Goal: Task Accomplishment & Management: Manage account settings

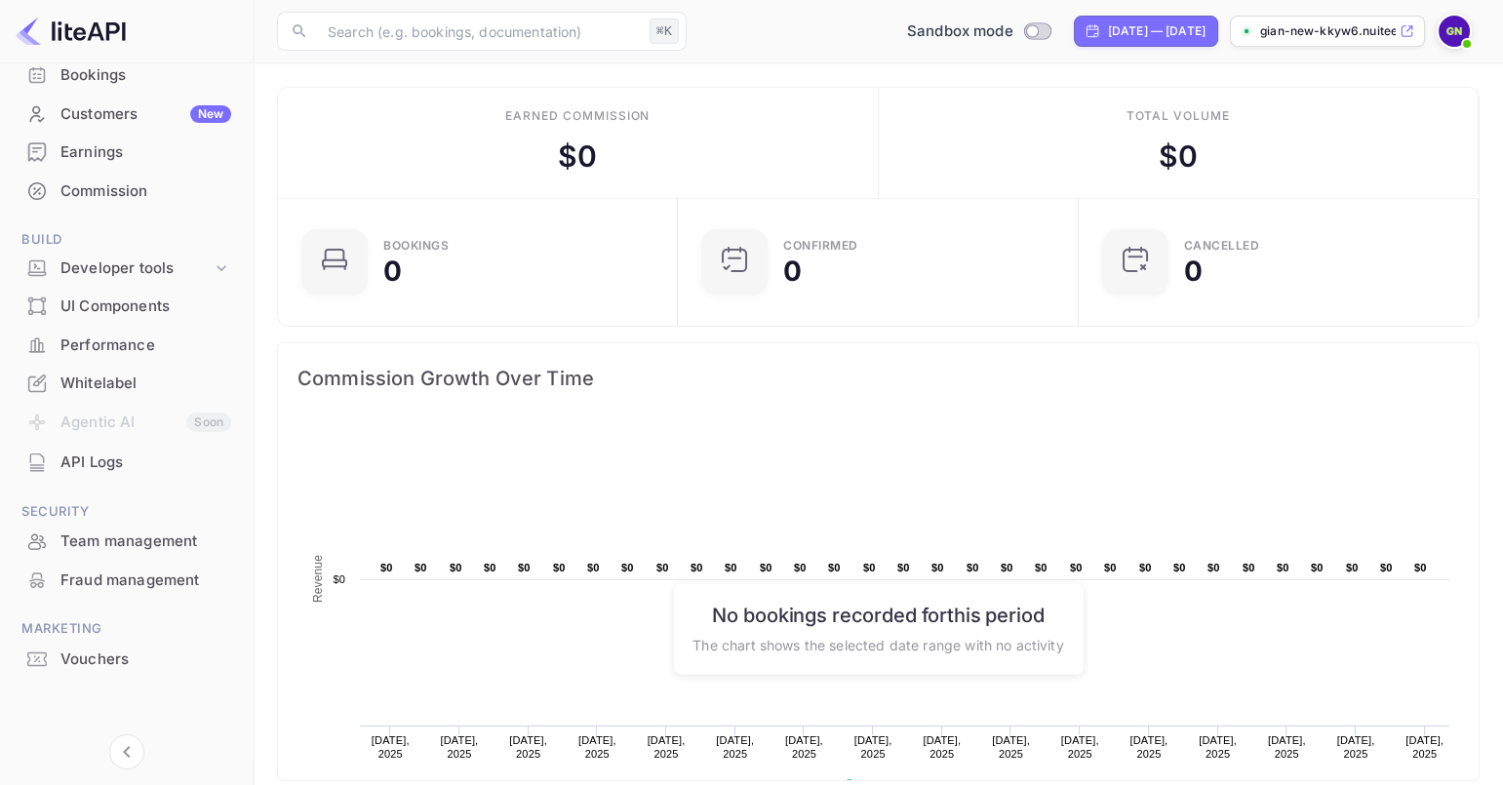
scroll to position [152, 0]
click at [131, 664] on div "Vouchers" at bounding box center [145, 662] width 171 height 22
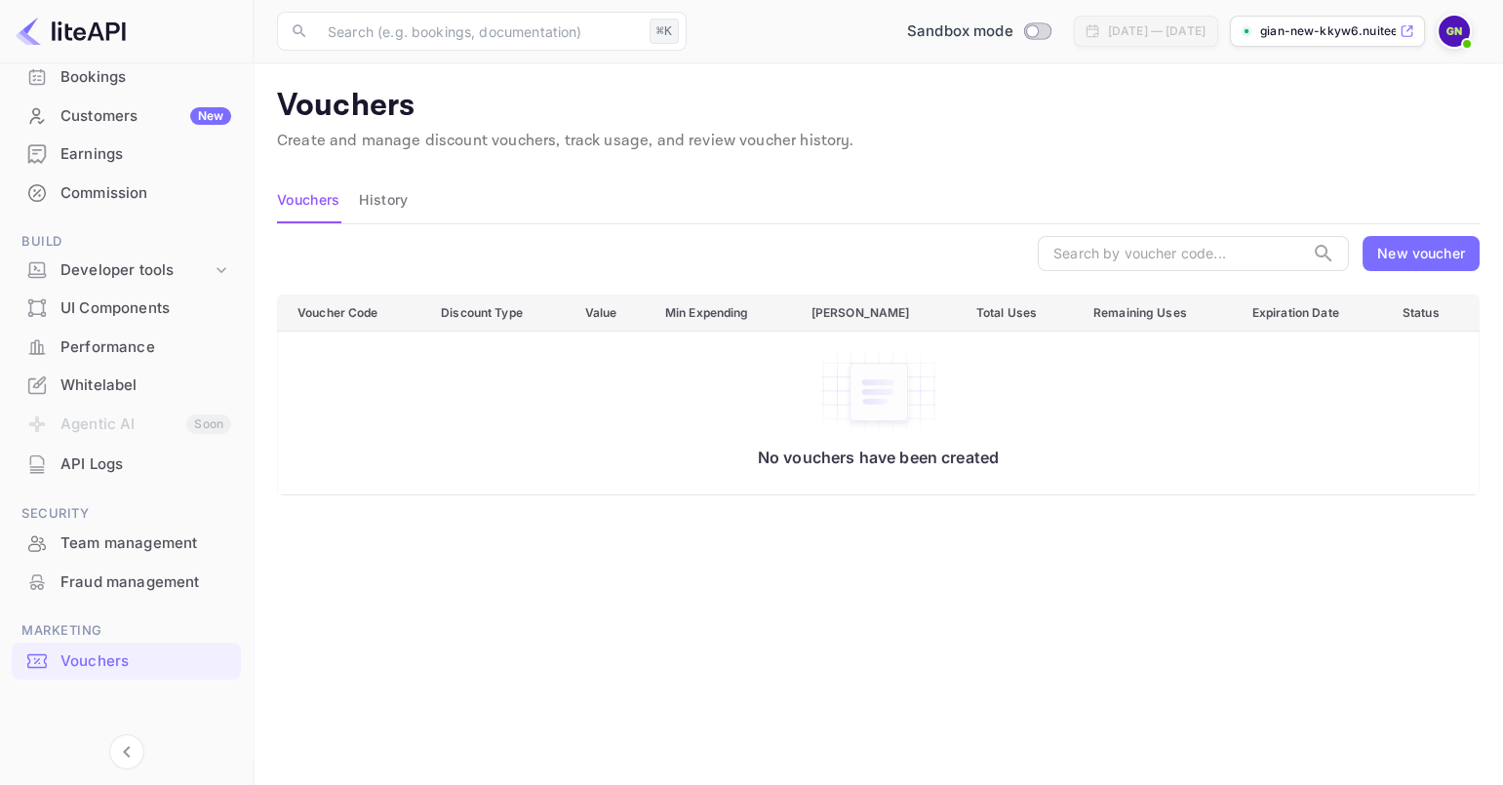
click at [1431, 261] on div "New voucher" at bounding box center [1421, 253] width 88 height 20
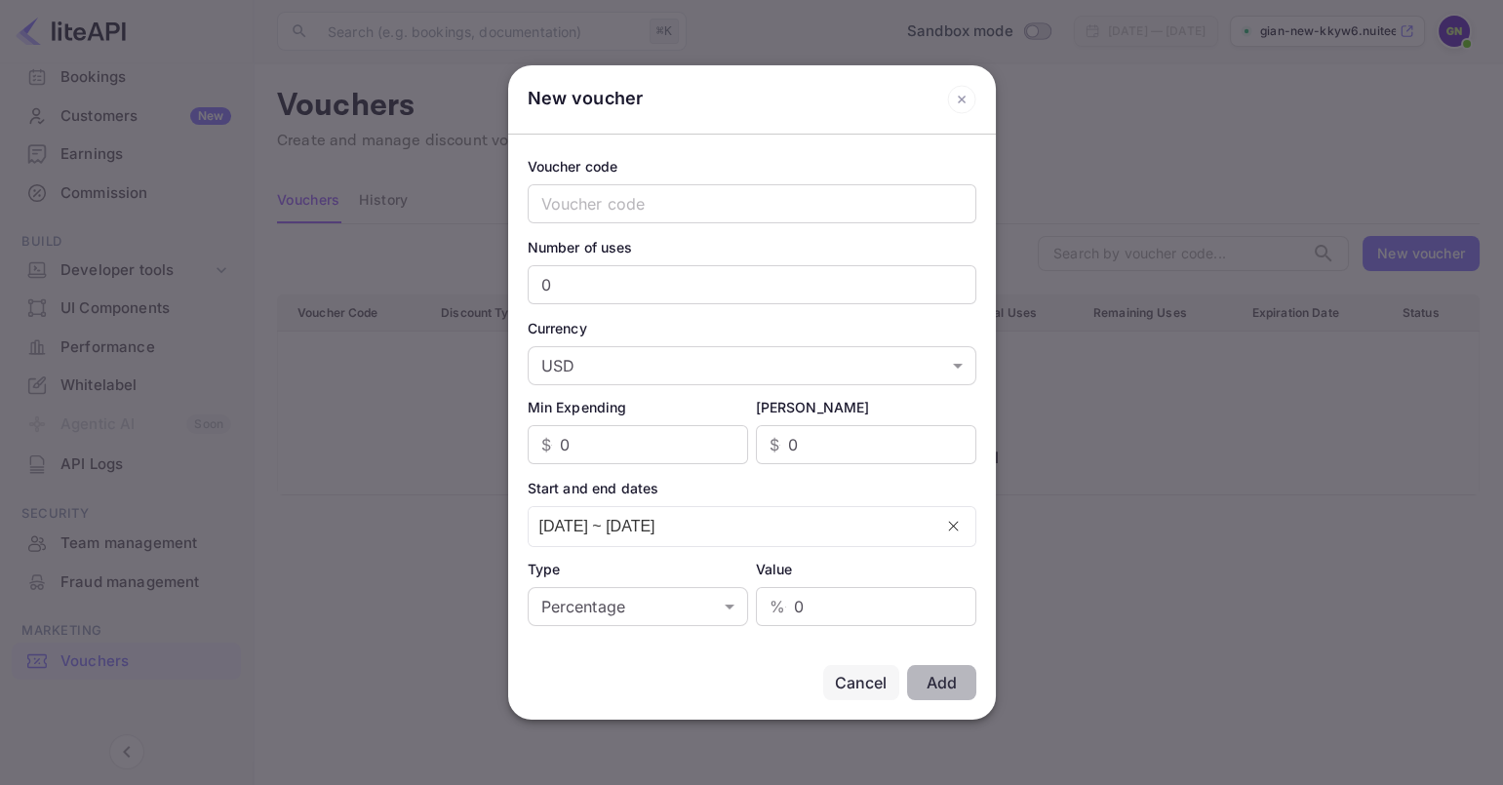
click at [962, 96] on icon at bounding box center [961, 99] width 29 height 29
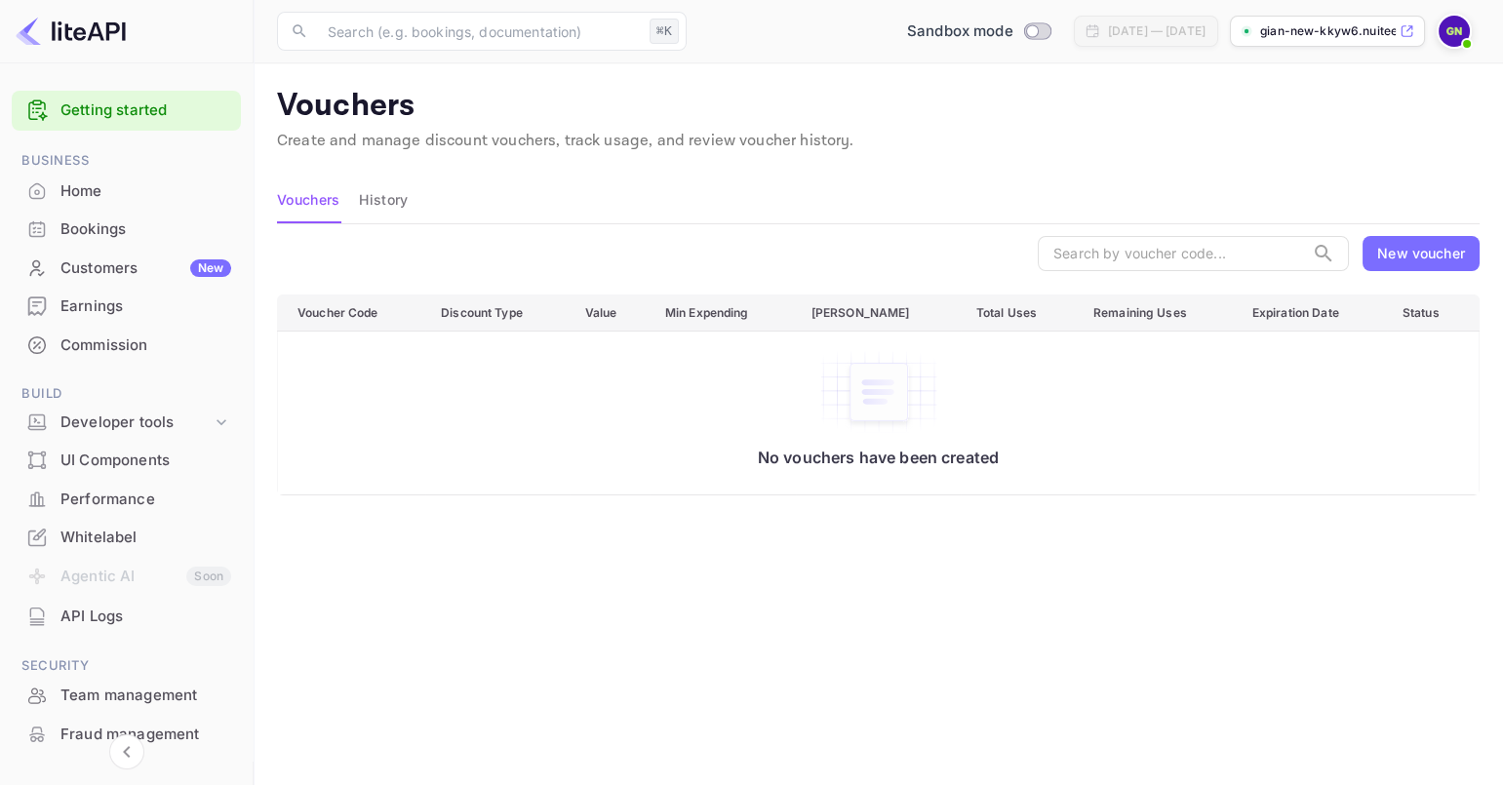
click at [1007, 191] on div "Vouchers History" at bounding box center [878, 200] width 1203 height 47
click at [1455, 33] on img at bounding box center [1454, 31] width 31 height 31
click at [1095, 166] on div at bounding box center [751, 392] width 1503 height 785
click at [1013, 27] on input "Switch to Production mode" at bounding box center [1032, 30] width 39 height 13
checkbox input "false"
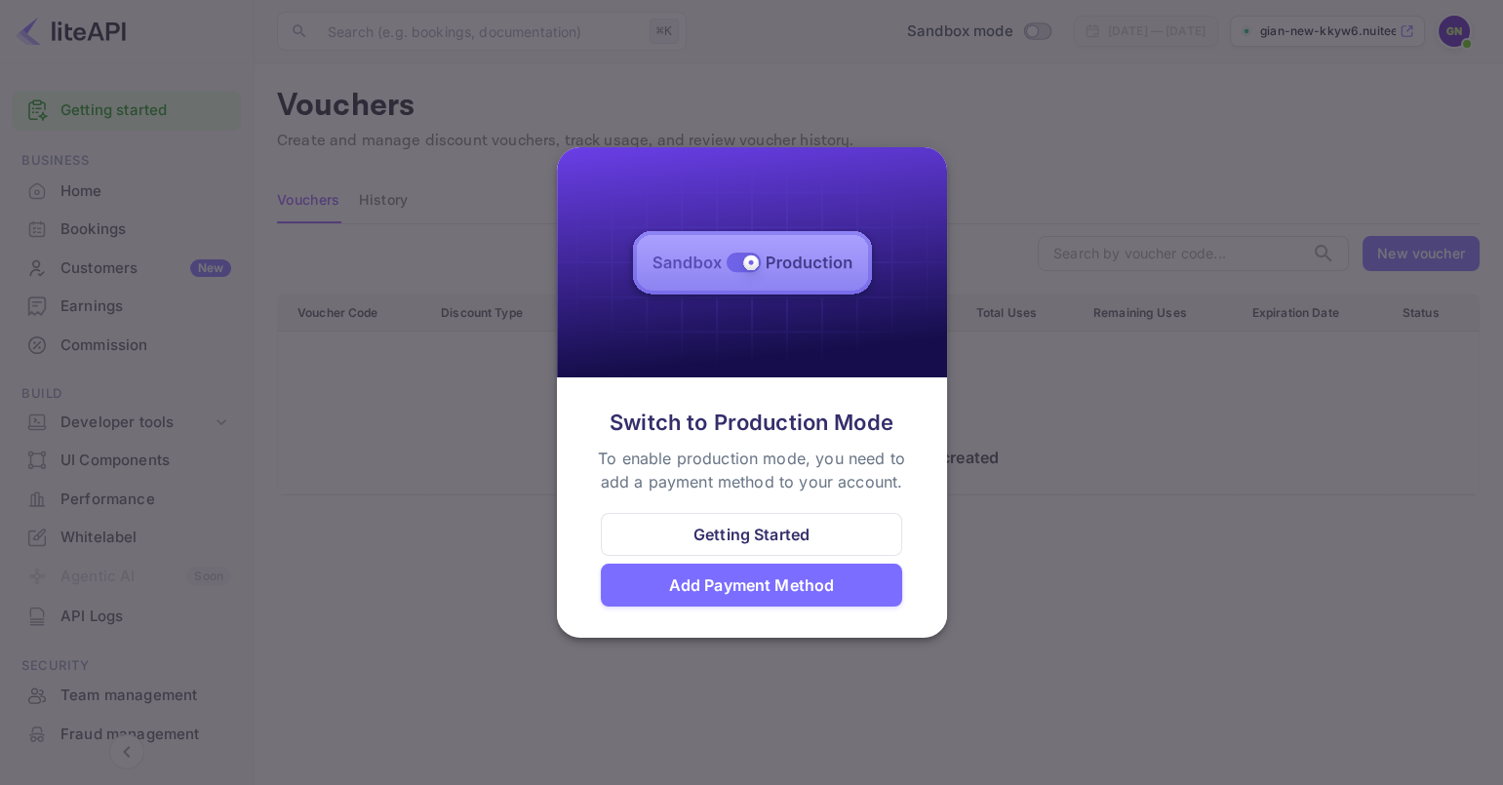
click at [783, 583] on div "Add Payment Method" at bounding box center [752, 585] width 166 height 23
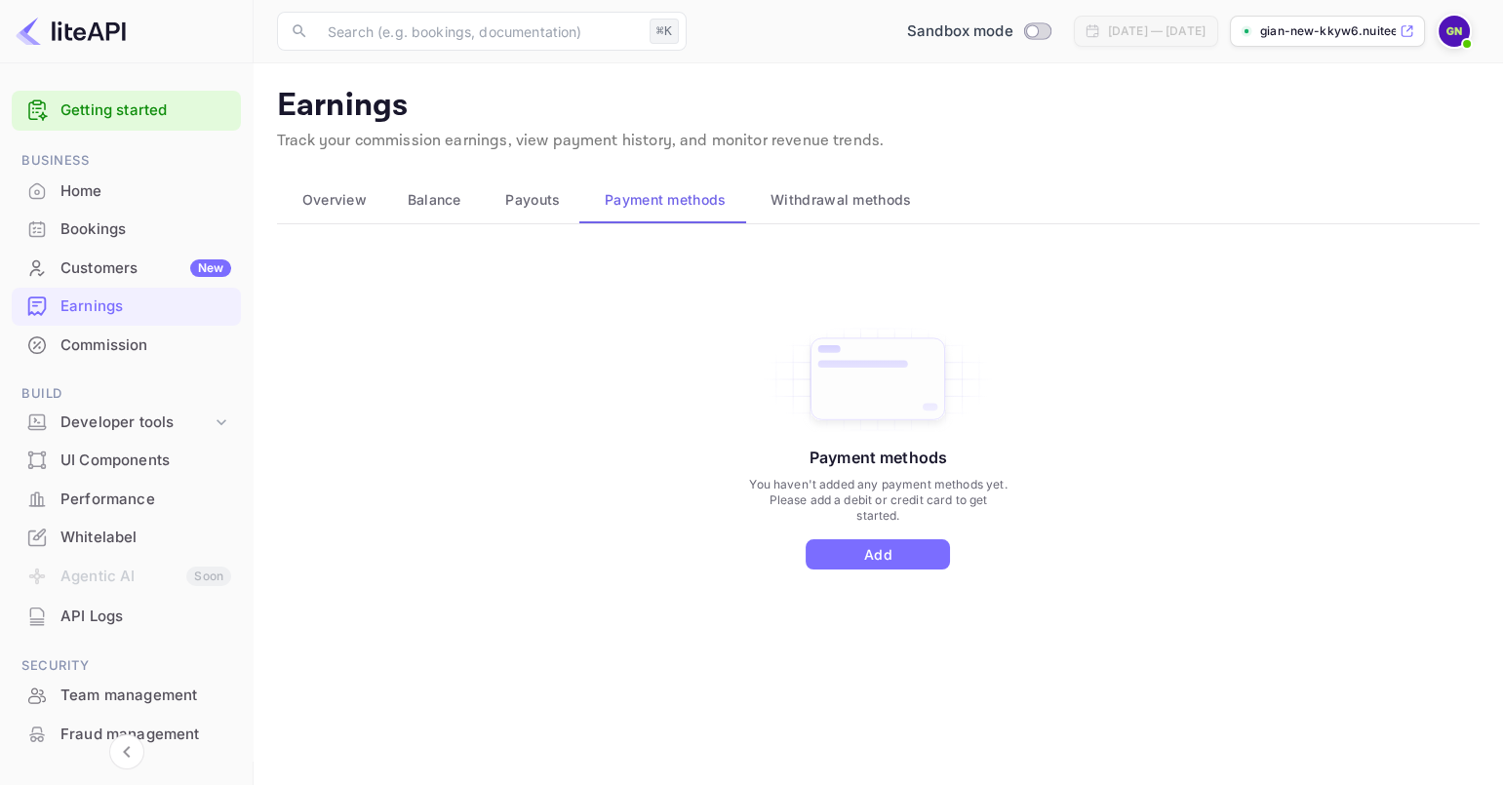
scroll to position [154, 0]
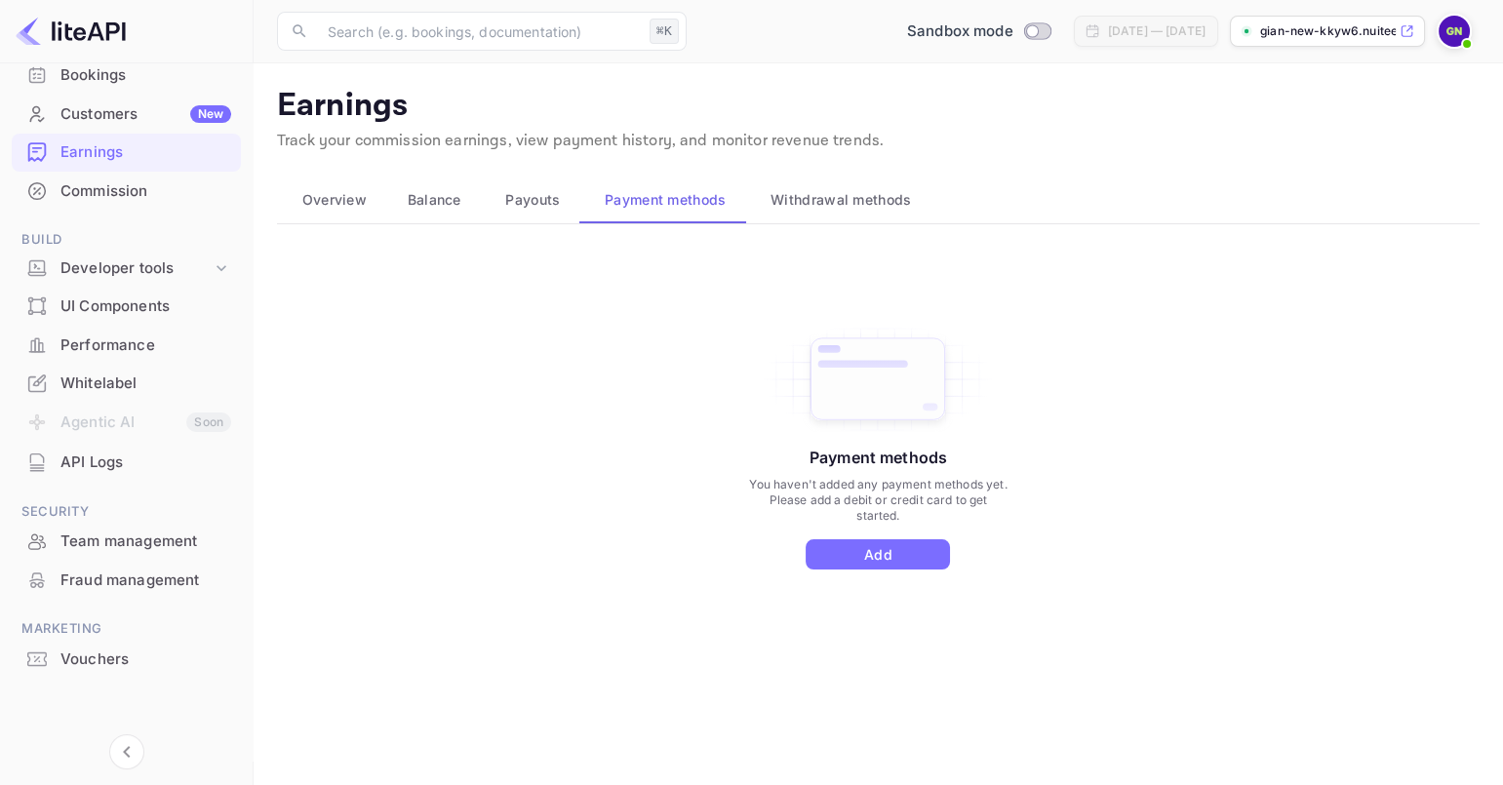
click at [115, 664] on div "Vouchers" at bounding box center [145, 660] width 171 height 22
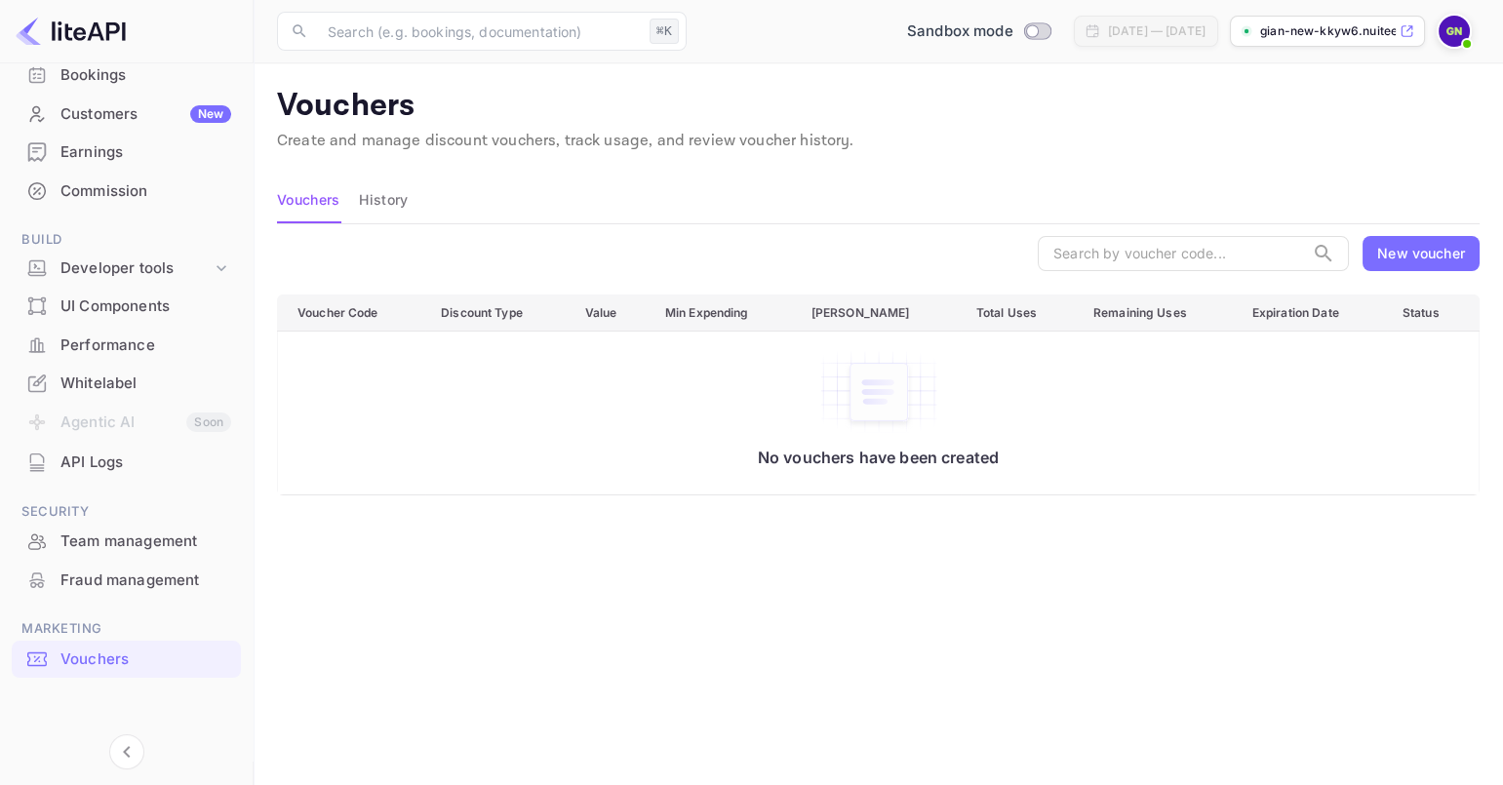
click at [1431, 249] on div "New voucher" at bounding box center [1421, 253] width 88 height 20
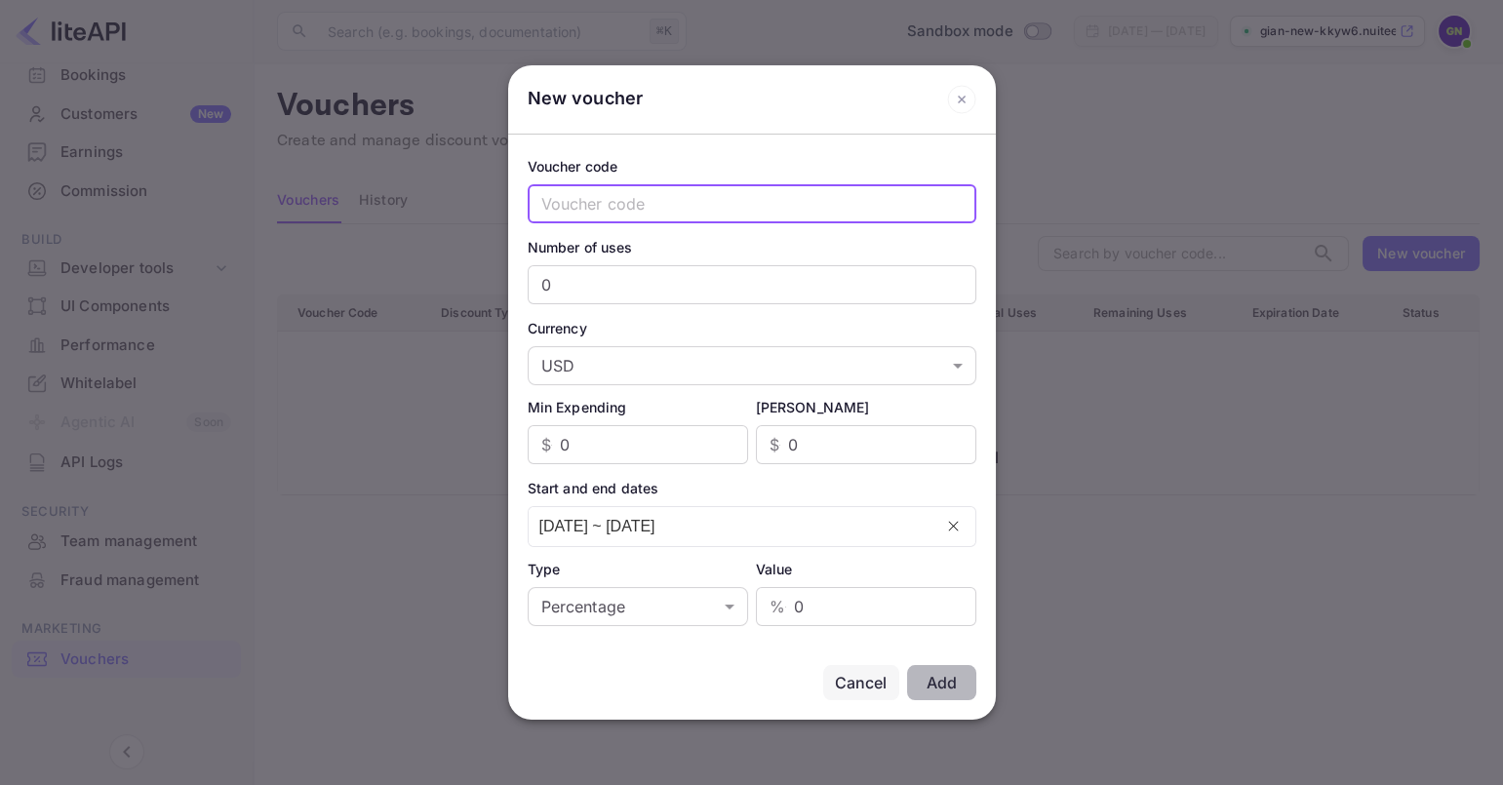
click at [795, 203] on input "text" at bounding box center [752, 203] width 449 height 39
type input "test"
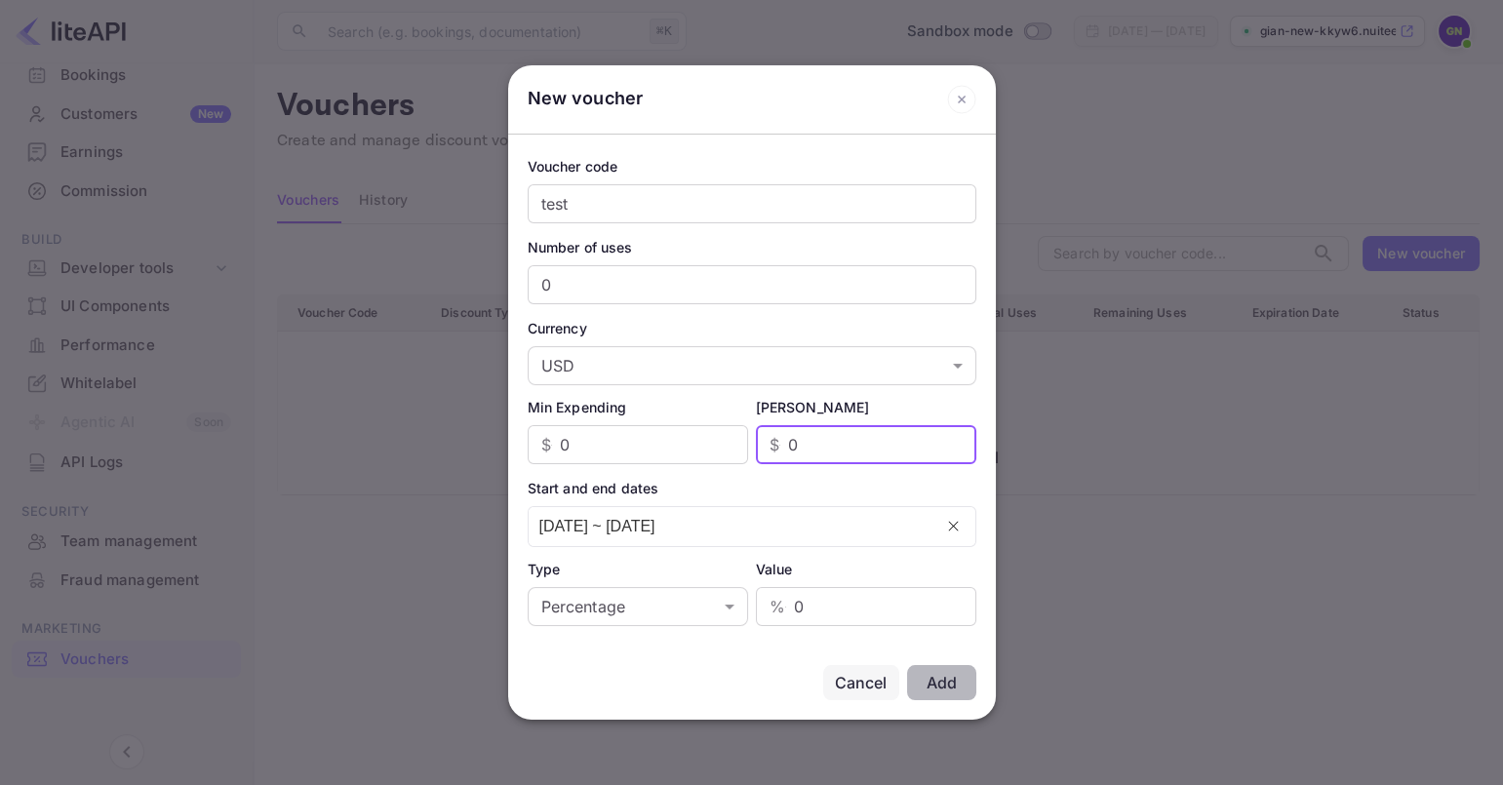
click at [858, 460] on input "0" at bounding box center [882, 444] width 188 height 39
type input "100"
click at [871, 483] on div "Start and end dates" at bounding box center [752, 488] width 449 height 20
click at [732, 282] on input "0" at bounding box center [752, 284] width 449 height 39
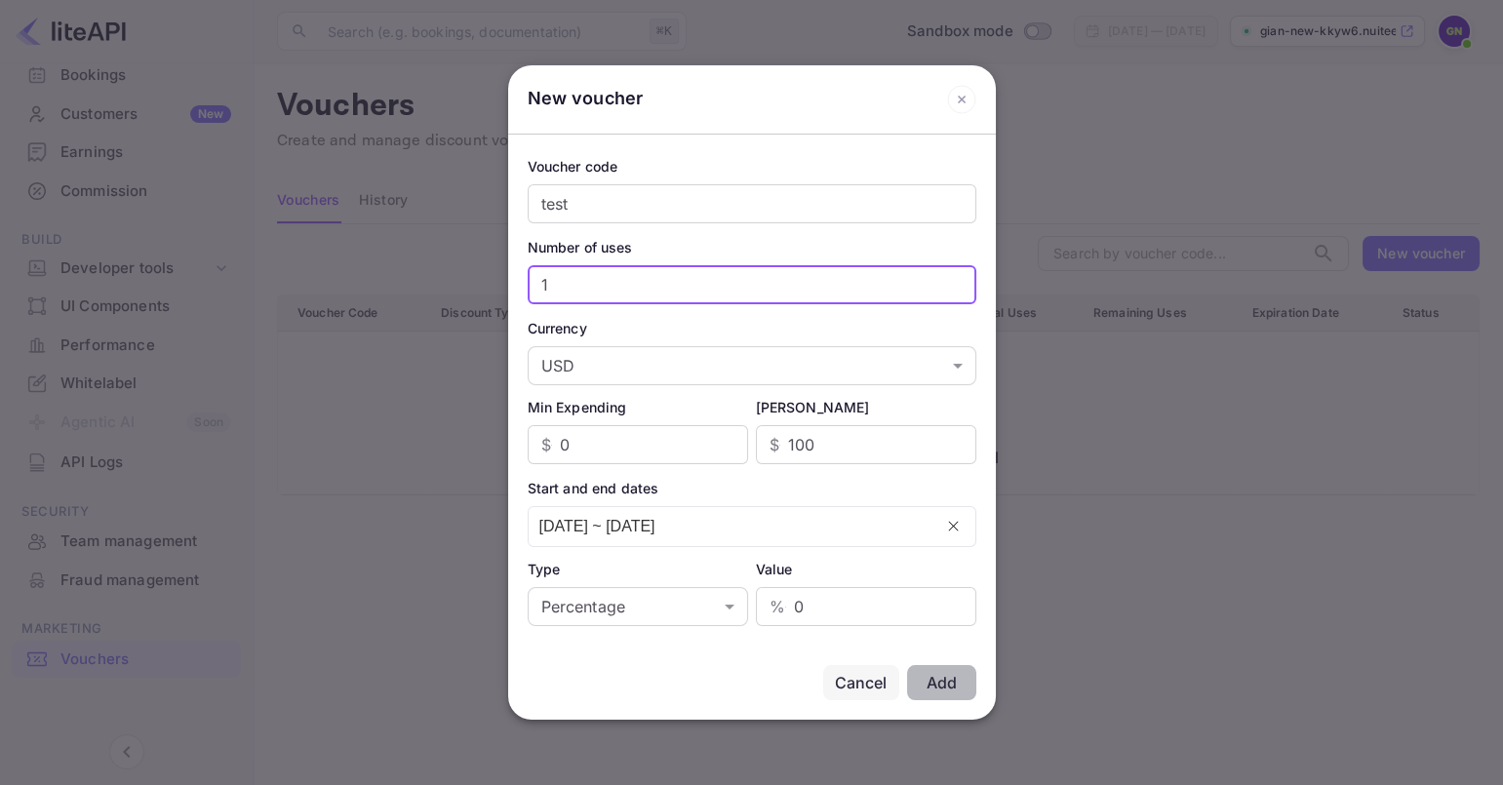
type input "1"
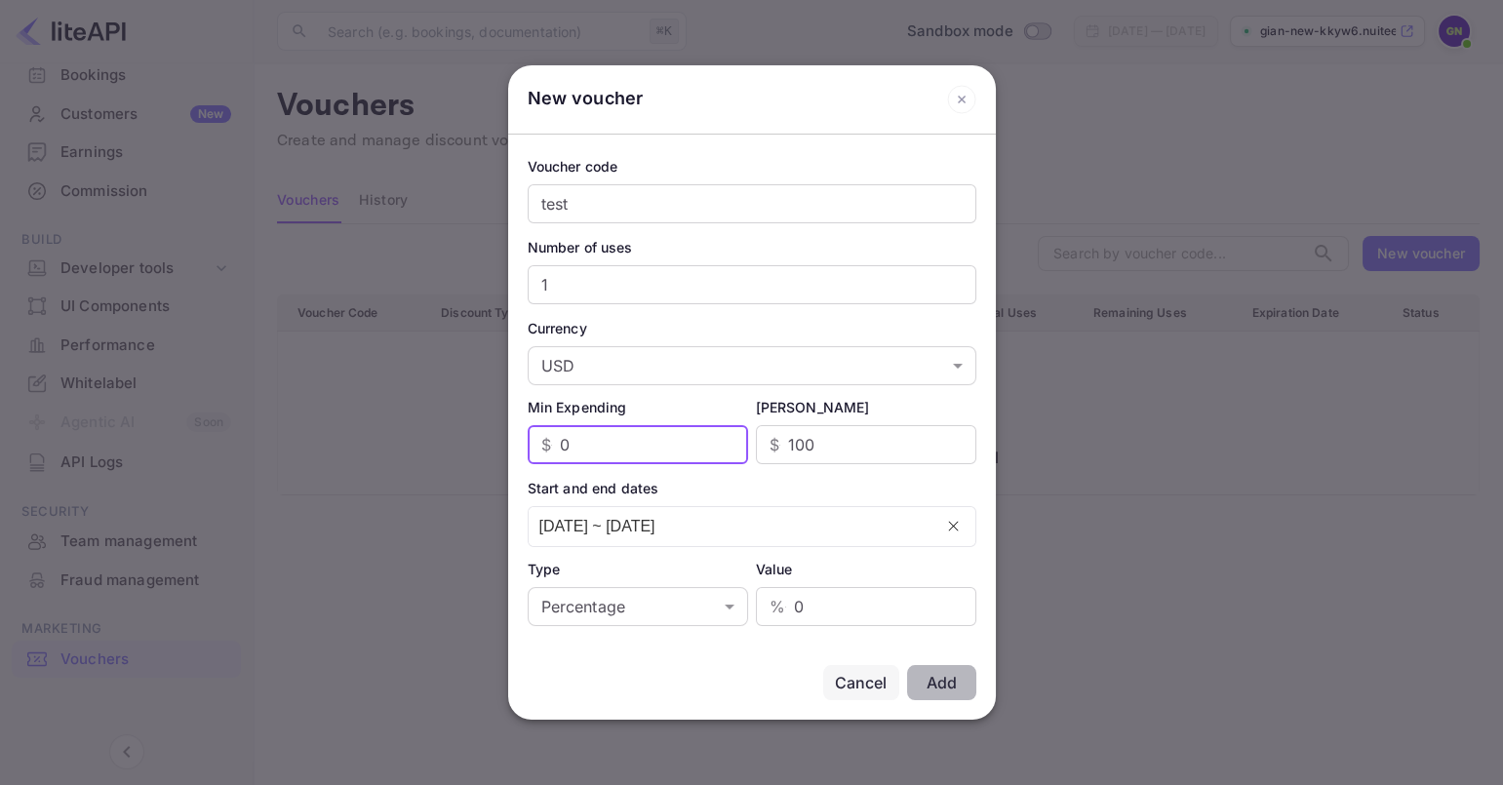
click at [657, 436] on input "0" at bounding box center [654, 444] width 188 height 39
type input "100"
click at [842, 448] on input "100" at bounding box center [882, 444] width 188 height 39
type input "1"
type input "200"
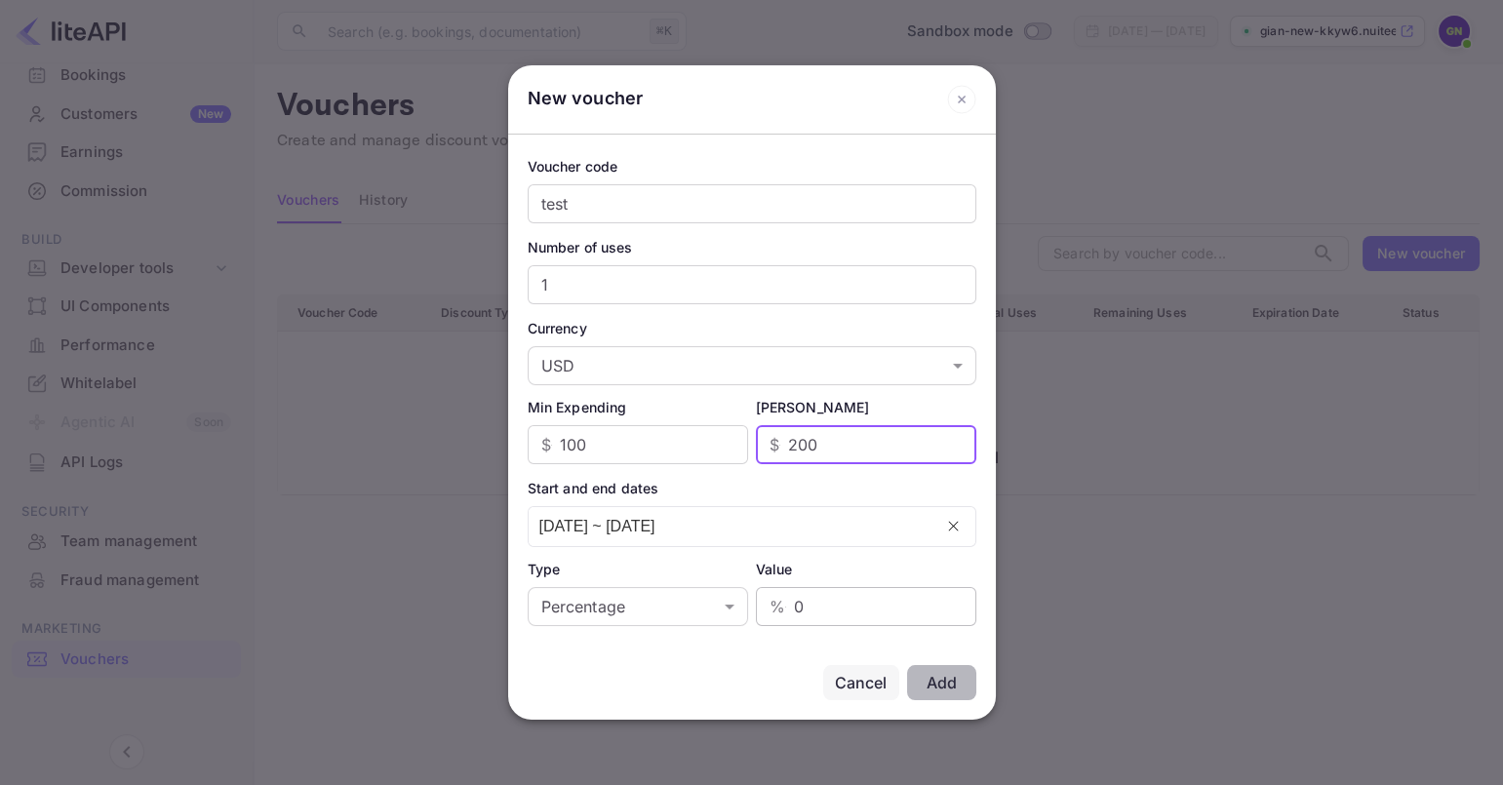
click at [808, 608] on input "0" at bounding box center [885, 606] width 182 height 39
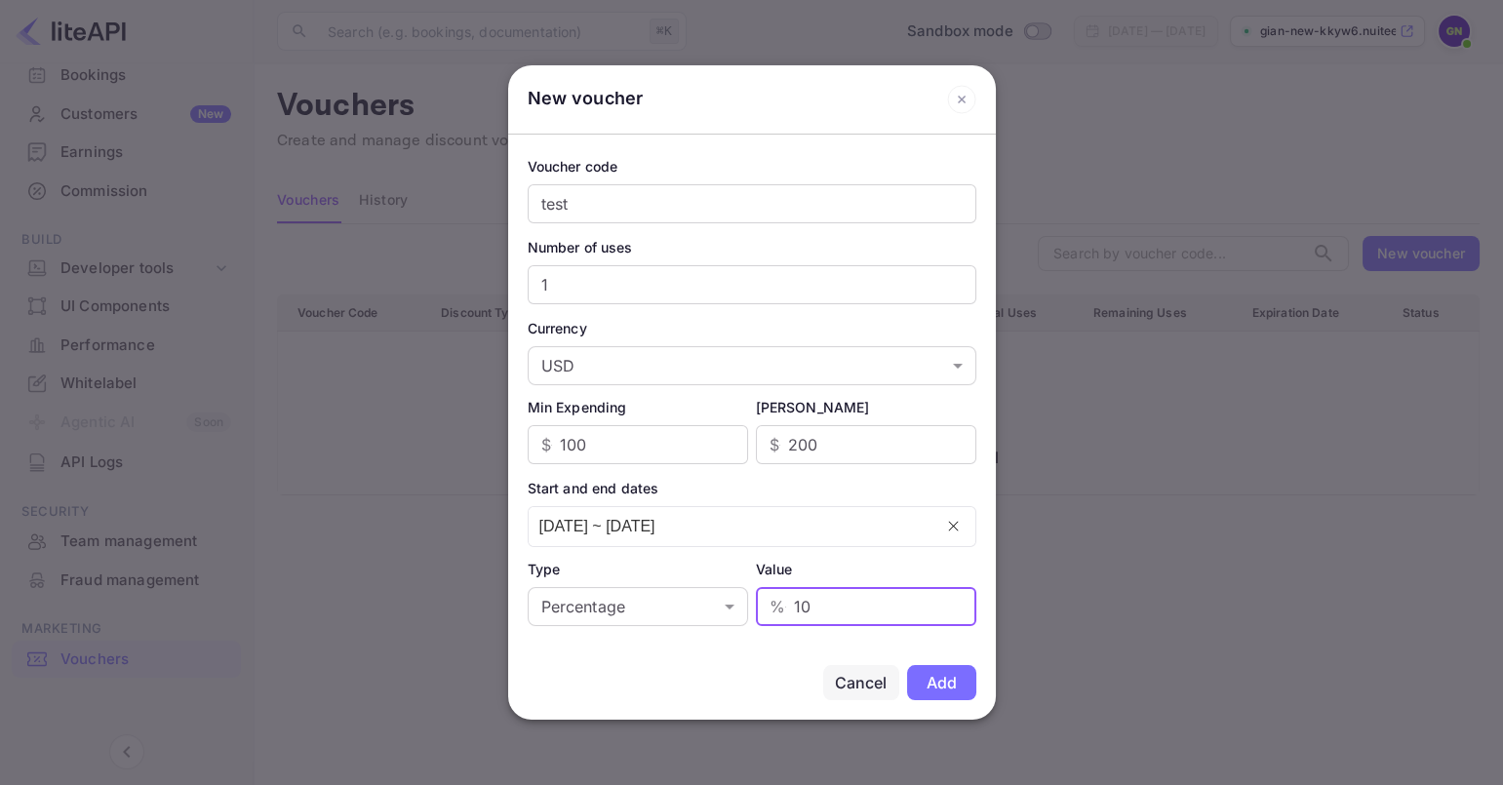
type input "10"
click at [958, 678] on button "Add" at bounding box center [941, 682] width 69 height 35
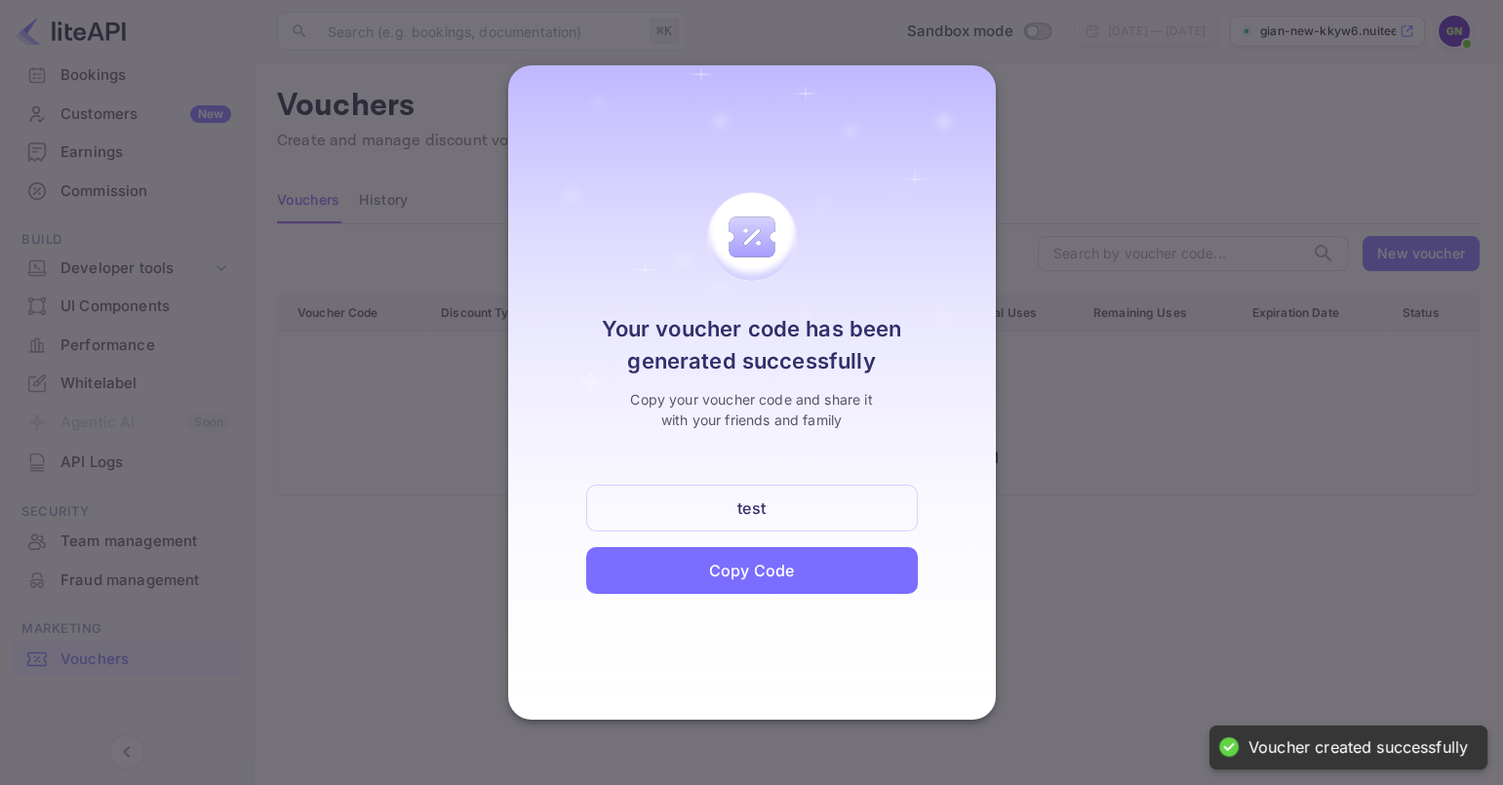
click at [758, 502] on div "test" at bounding box center [752, 508] width 28 height 23
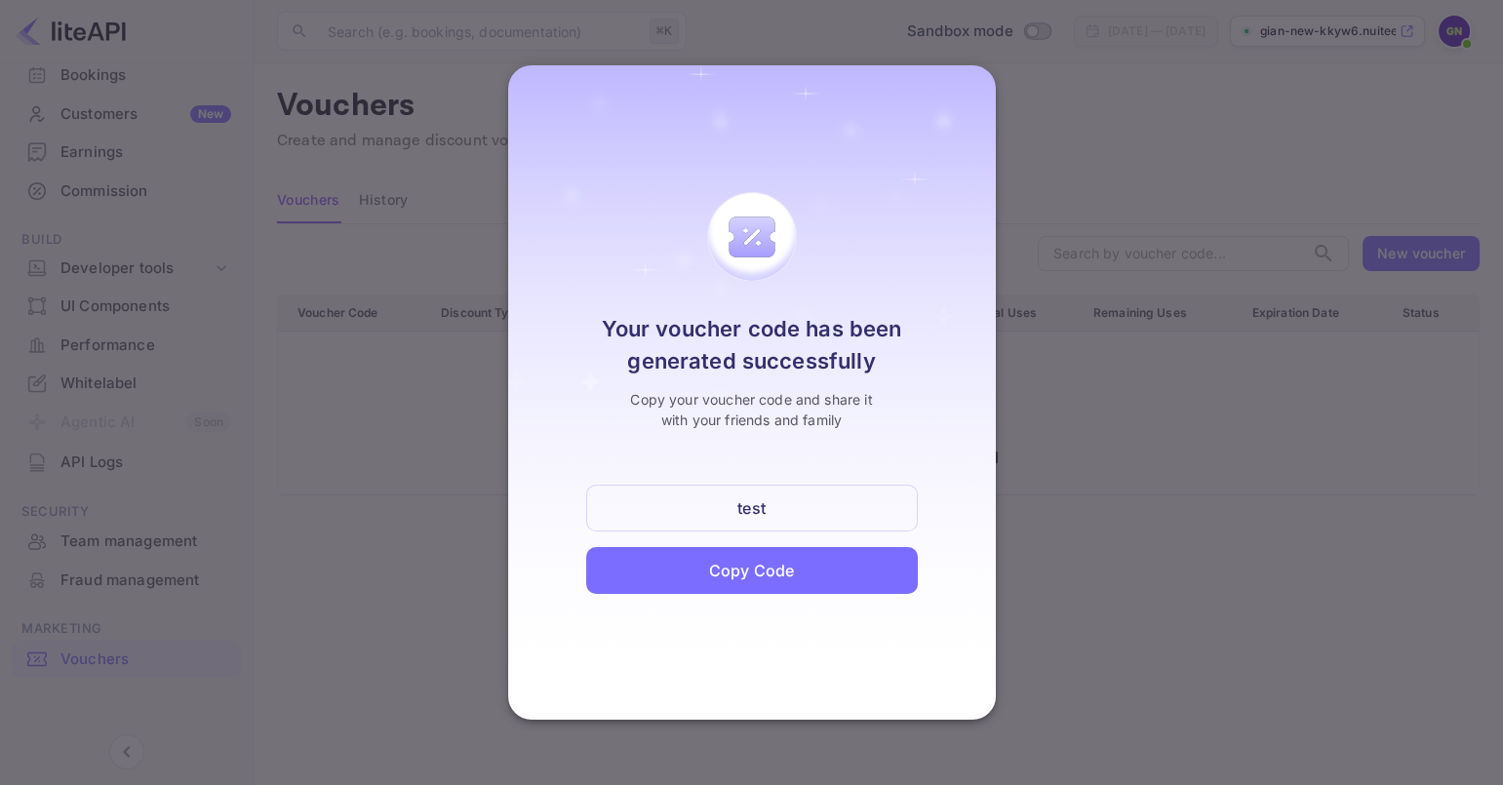
click at [758, 510] on div "test" at bounding box center [752, 508] width 28 height 23
click at [763, 577] on div "Copy Code" at bounding box center [751, 570] width 85 height 23
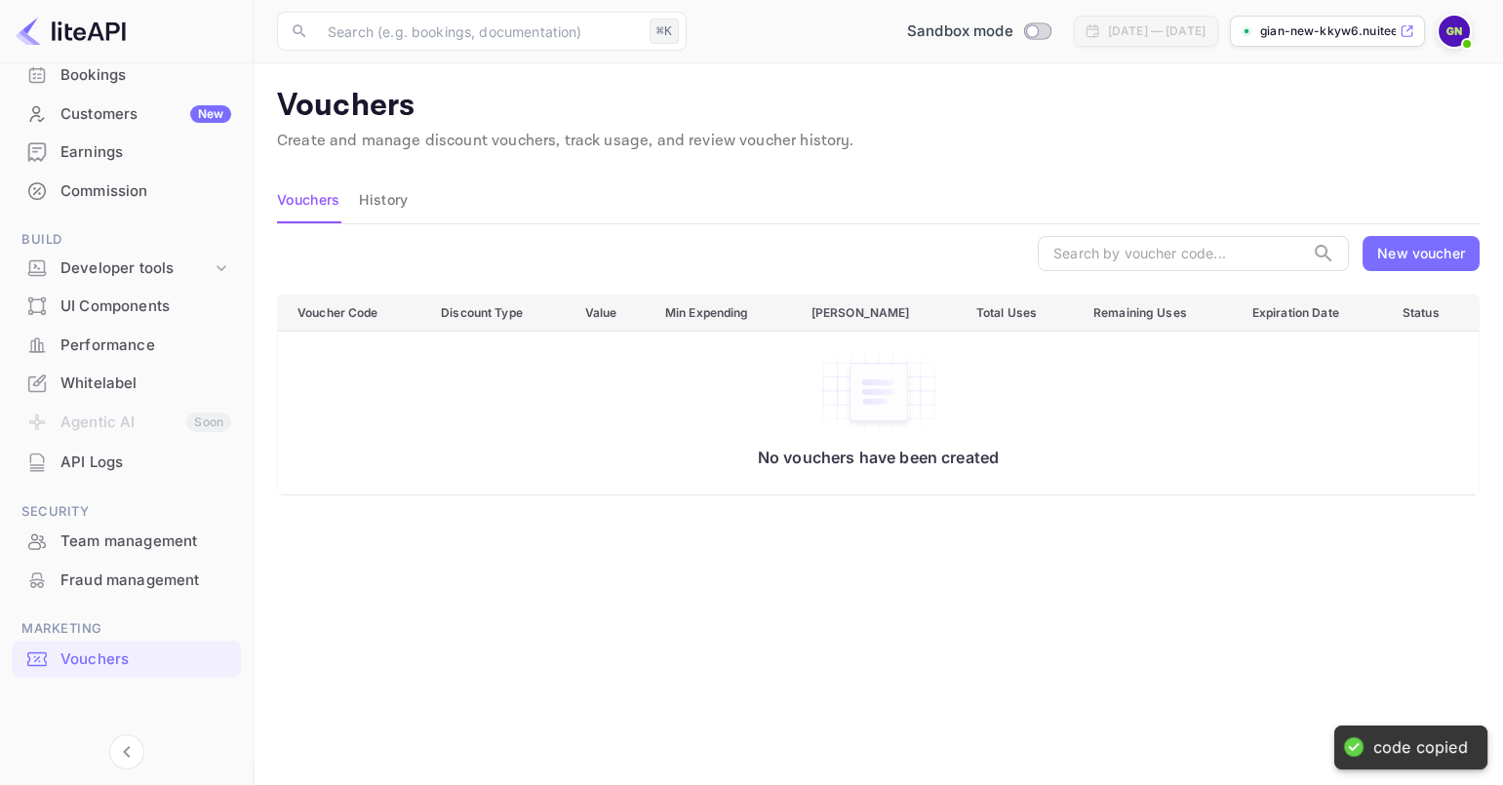
click at [842, 594] on div "Voucher Code Discount Type Value Min Expending Max Amount Total Uses Remaining …" at bounding box center [878, 555] width 1203 height 520
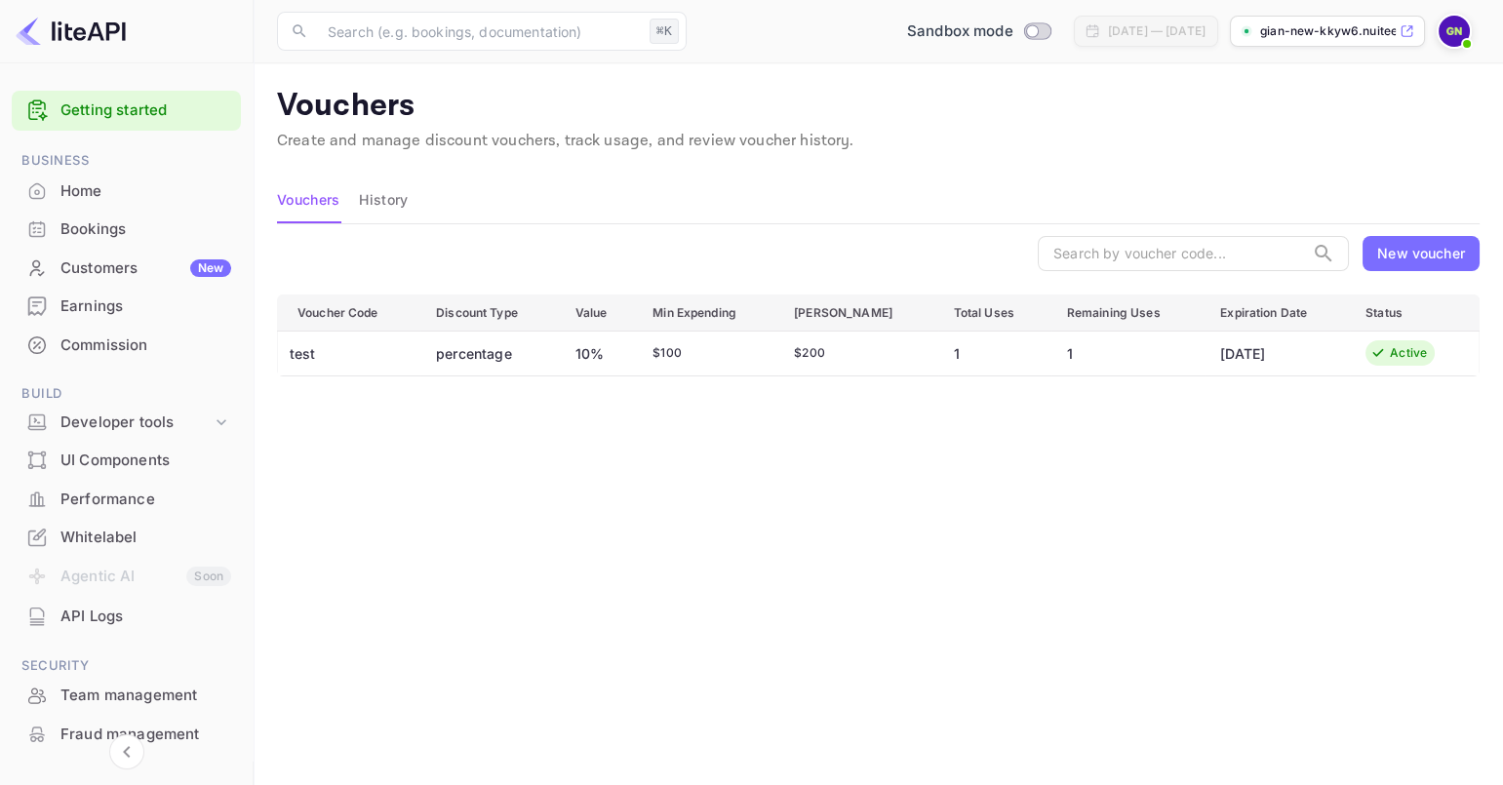
click at [850, 187] on div "Vouchers History" at bounding box center [878, 200] width 1203 height 47
click at [739, 547] on div "Voucher Code Discount Type Value Min Expending Max Amount Total Uses Remaining …" at bounding box center [878, 555] width 1203 height 520
click at [1118, 550] on div "Voucher Code Discount Type Value Min Expending Max Amount Total Uses Remaining …" at bounding box center [878, 555] width 1203 height 520
click at [1002, 138] on p "Create and manage discount vouchers, track usage, and review voucher history." at bounding box center [878, 141] width 1203 height 23
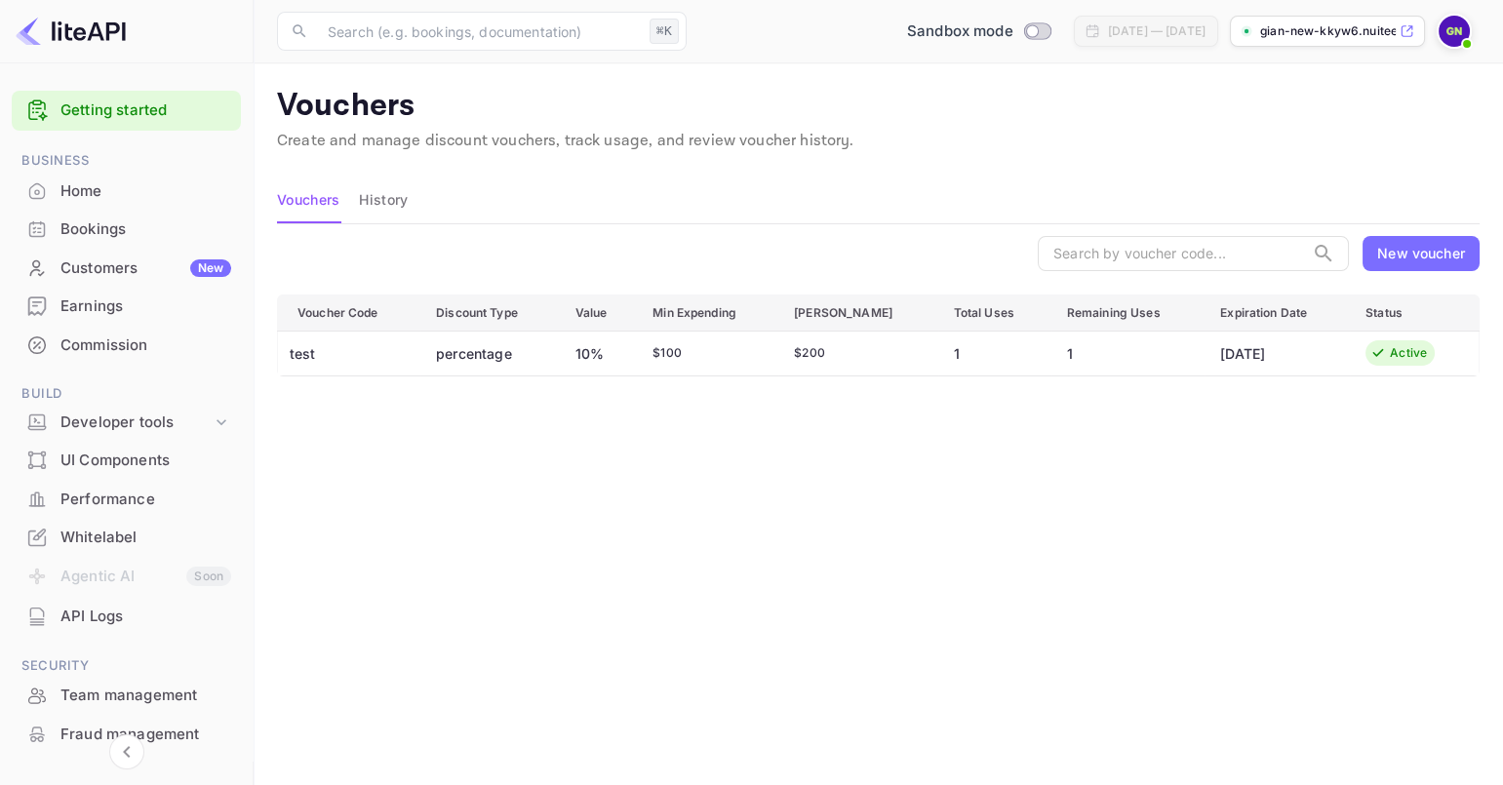
click at [889, 187] on div "Vouchers History" at bounding box center [878, 200] width 1203 height 47
click at [844, 195] on div "Vouchers History" at bounding box center [878, 200] width 1203 height 47
click at [1439, 243] on div "New voucher" at bounding box center [1421, 253] width 88 height 20
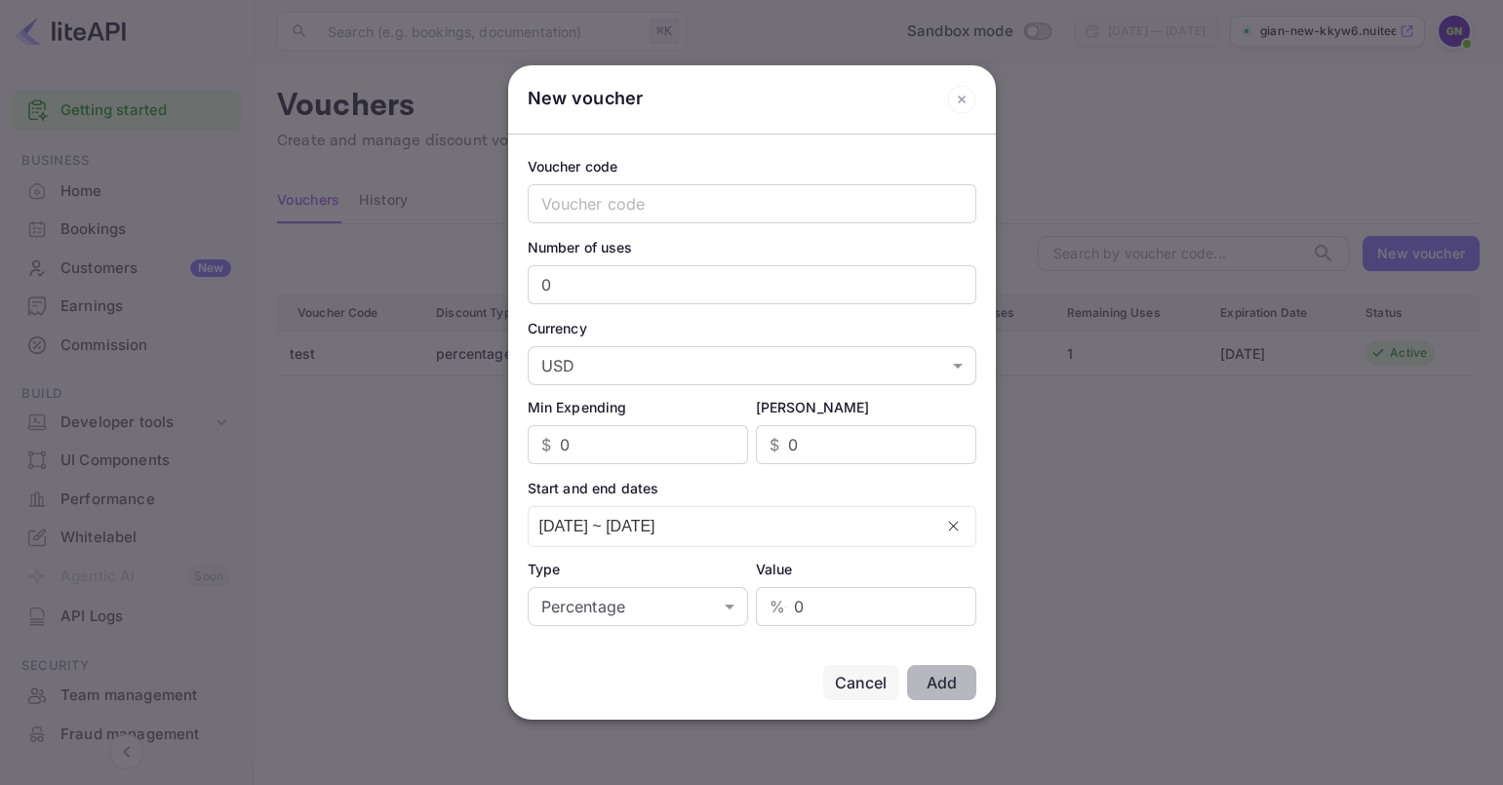
click at [823, 135] on div "Voucher code ​ Number of uses 0 ​ Currency USD USD ​ Min Expending $ 0 ​ Max Am…" at bounding box center [752, 390] width 488 height 511
click at [827, 121] on div "New voucher" at bounding box center [752, 99] width 488 height 69
click at [822, 156] on div "Voucher code" at bounding box center [752, 166] width 449 height 20
click at [964, 101] on icon at bounding box center [961, 99] width 7 height 7
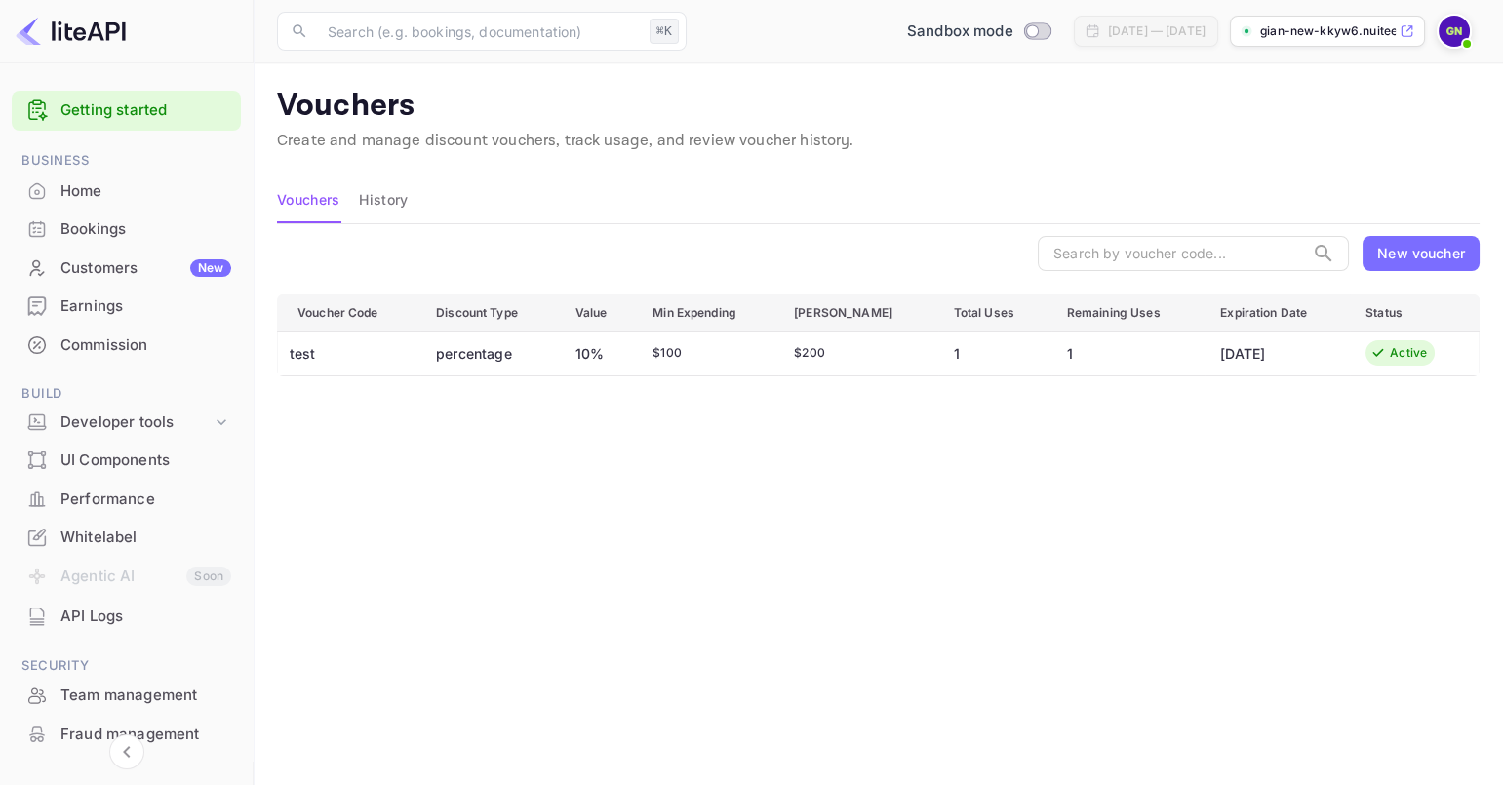
click at [875, 241] on div "​ New voucher" at bounding box center [878, 253] width 1203 height 35
click at [873, 164] on main "Vouchers Create and manage discount vouchers, track usage, and review voucher h…" at bounding box center [879, 481] width 1250 height 837
click at [840, 171] on main "Vouchers Create and manage discount vouchers, track usage, and review voucher h…" at bounding box center [879, 481] width 1250 height 837
click at [746, 139] on p "Create and manage discount vouchers, track usage, and review voucher history." at bounding box center [878, 141] width 1203 height 23
click at [847, 141] on p "Create and manage discount vouchers, track usage, and review voucher history." at bounding box center [878, 141] width 1203 height 23
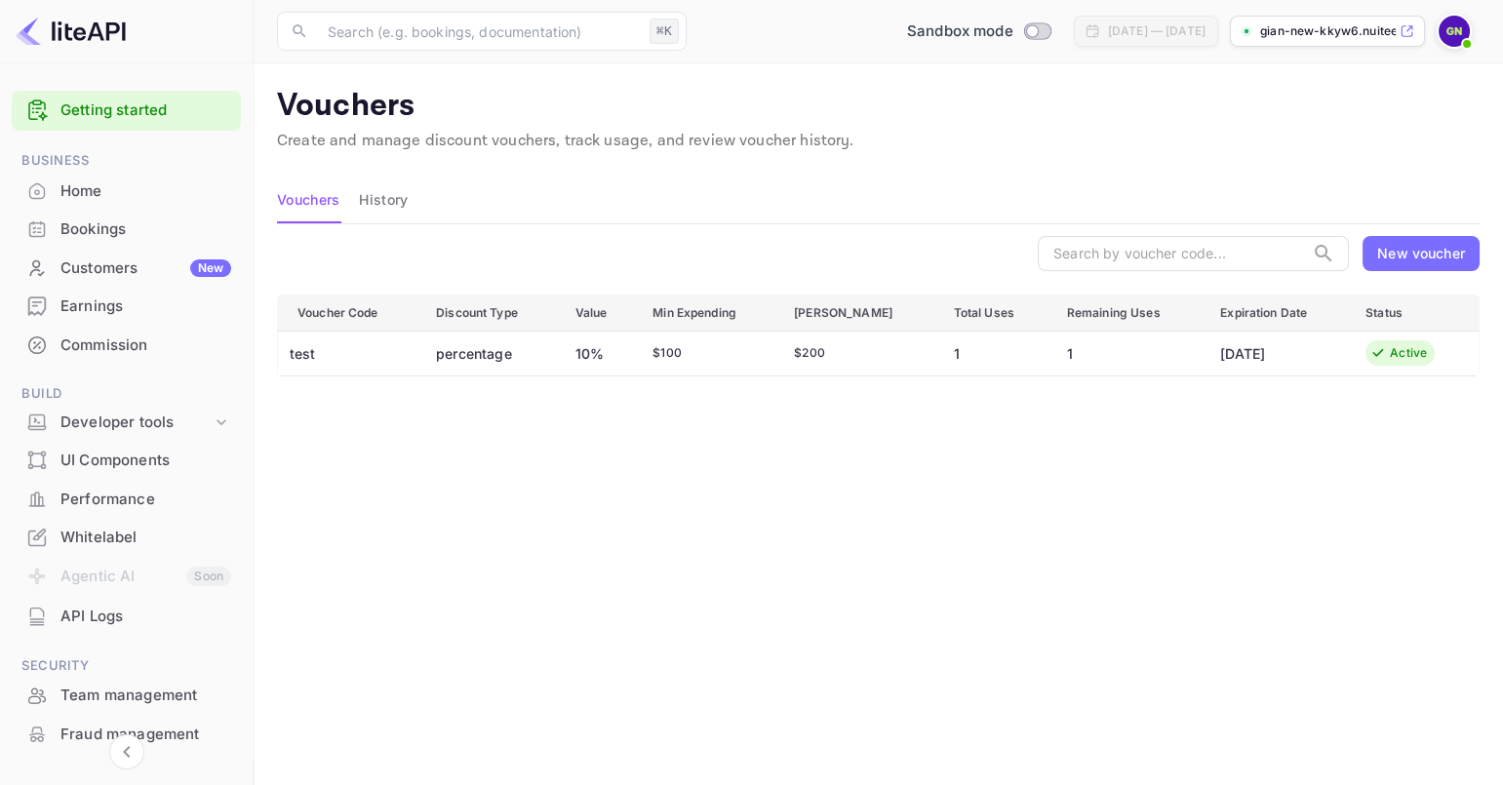
click at [783, 529] on div "Voucher Code Discount Type Value Min Expending Max Amount Total Uses Remaining …" at bounding box center [878, 555] width 1203 height 520
click at [1027, 155] on div "Vouchers Create and manage discount vouchers, track usage, and review voucher h…" at bounding box center [878, 124] width 1203 height 74
click at [1097, 179] on div "Vouchers History" at bounding box center [878, 200] width 1203 height 47
click at [1013, 32] on input "Switch to Production mode" at bounding box center [1032, 30] width 39 height 13
checkbox input "false"
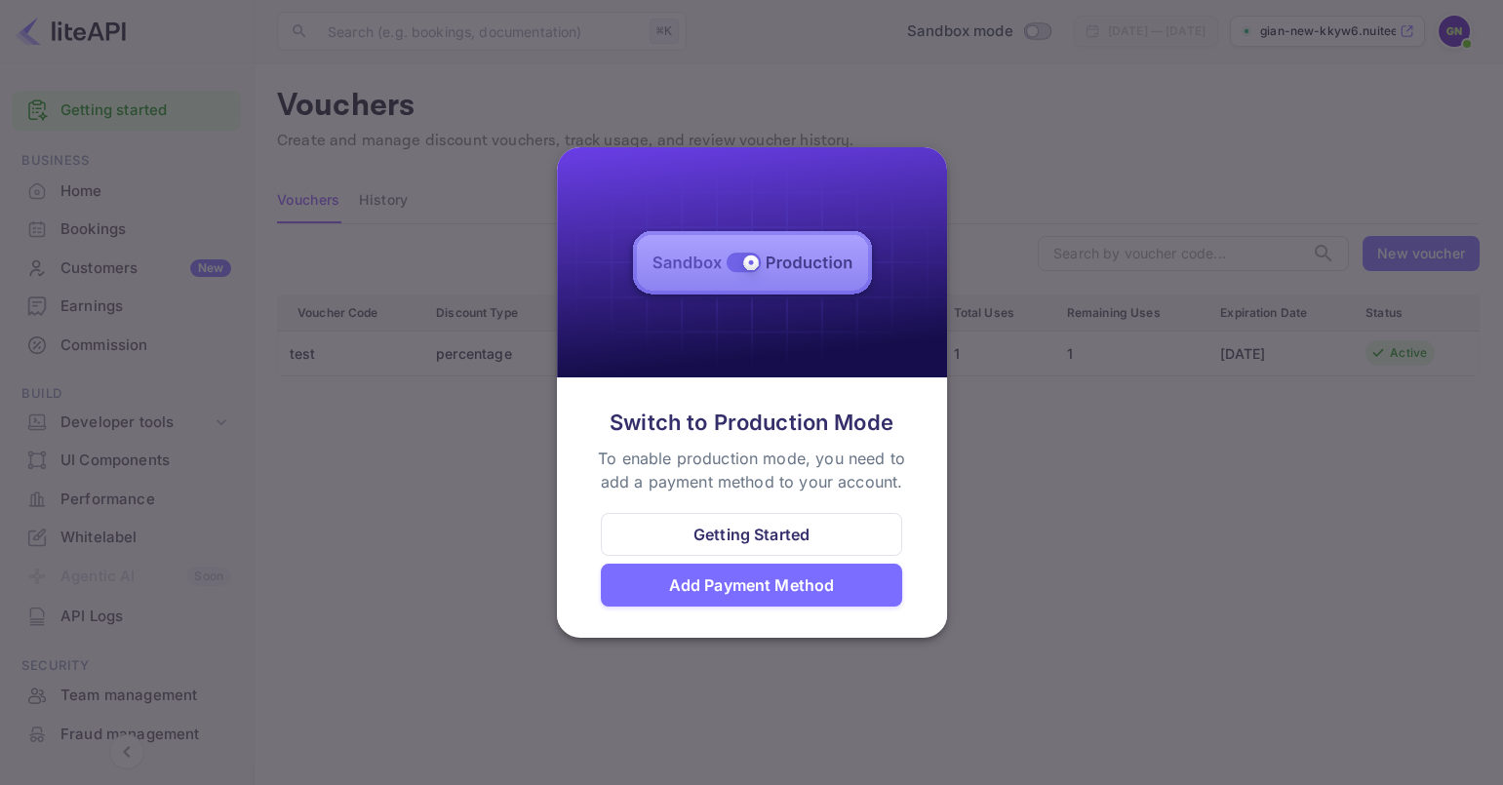
click at [1035, 140] on div at bounding box center [751, 392] width 1503 height 785
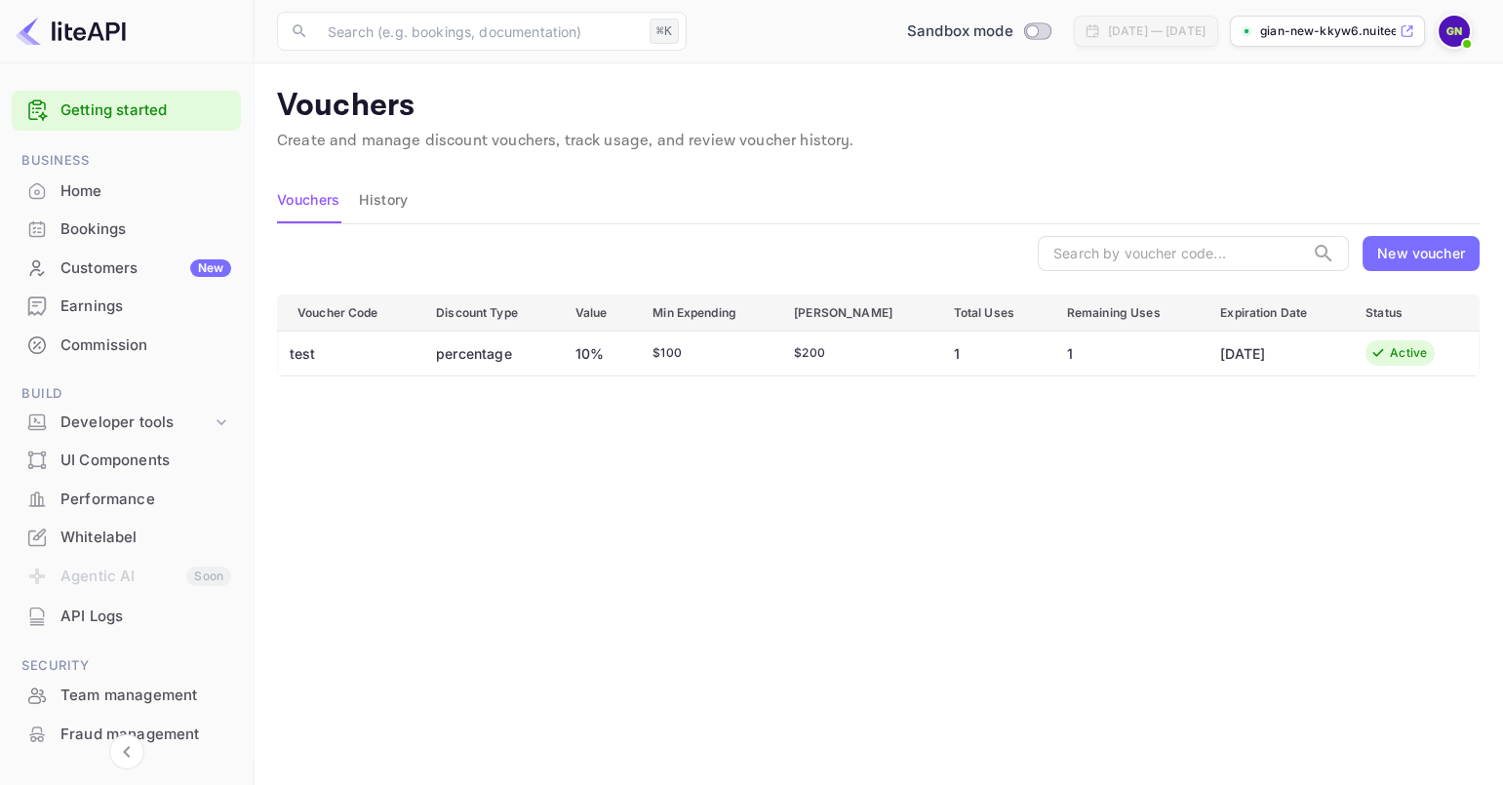
click at [981, 18] on div "Sandbox mode" at bounding box center [979, 32] width 167 height 30
click at [1023, 22] on span "Switch to Production mode" at bounding box center [1037, 31] width 28 height 18
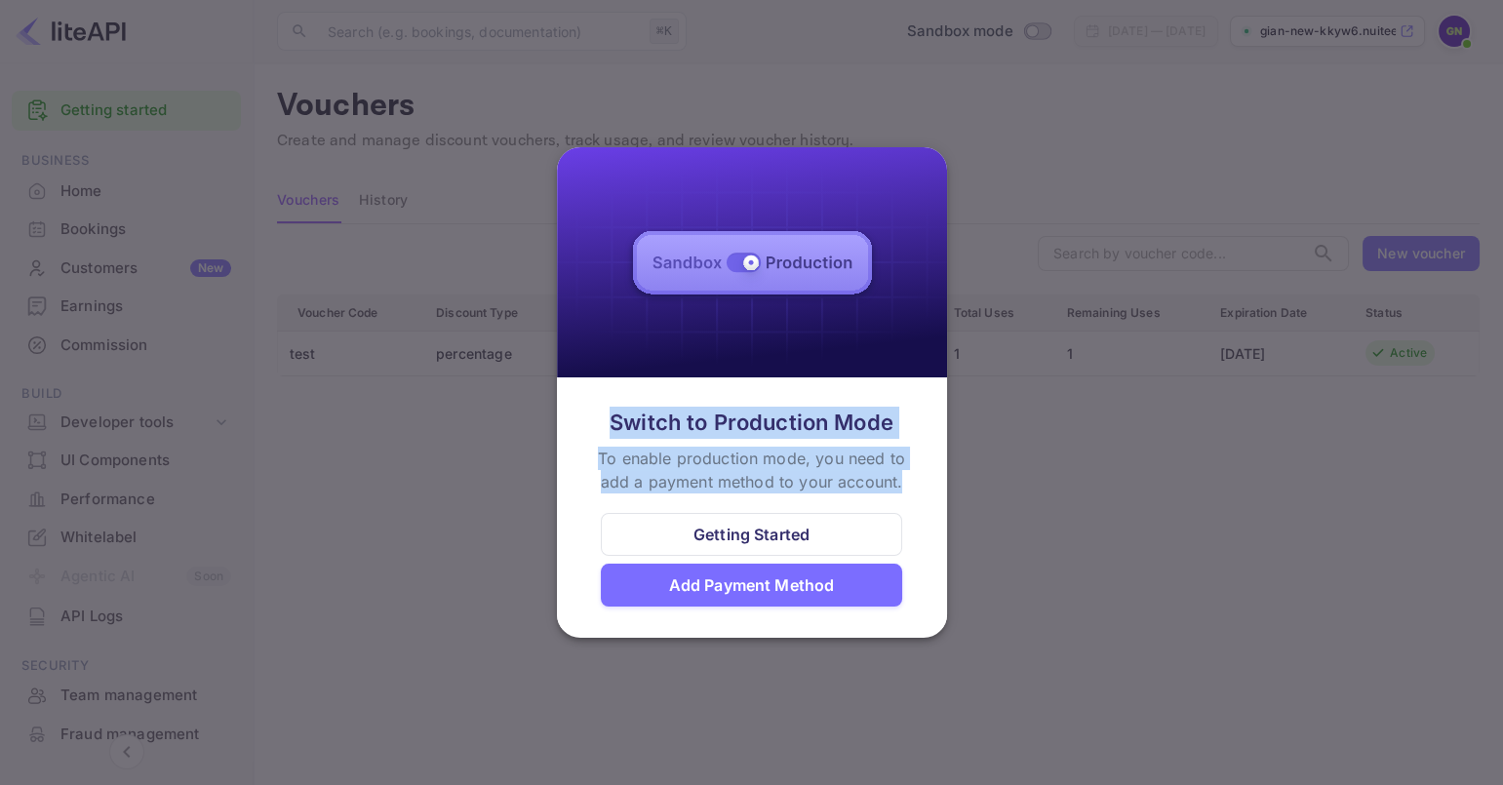
drag, startPoint x: 907, startPoint y: 482, endPoint x: 597, endPoint y: 419, distance: 316.6
click at [597, 419] on div "Switch to Production Mode To enable production mode, you need to add a payment …" at bounding box center [751, 450] width 343 height 87
click at [773, 447] on div "To enable production mode, you need to add a payment method to your account." at bounding box center [752, 470] width 322 height 47
drag, startPoint x: 609, startPoint y: 419, endPoint x: 946, endPoint y: 499, distance: 346.9
click at [946, 499] on div "Switch to Production Mode To enable production mode, you need to add a payment …" at bounding box center [752, 506] width 390 height 247
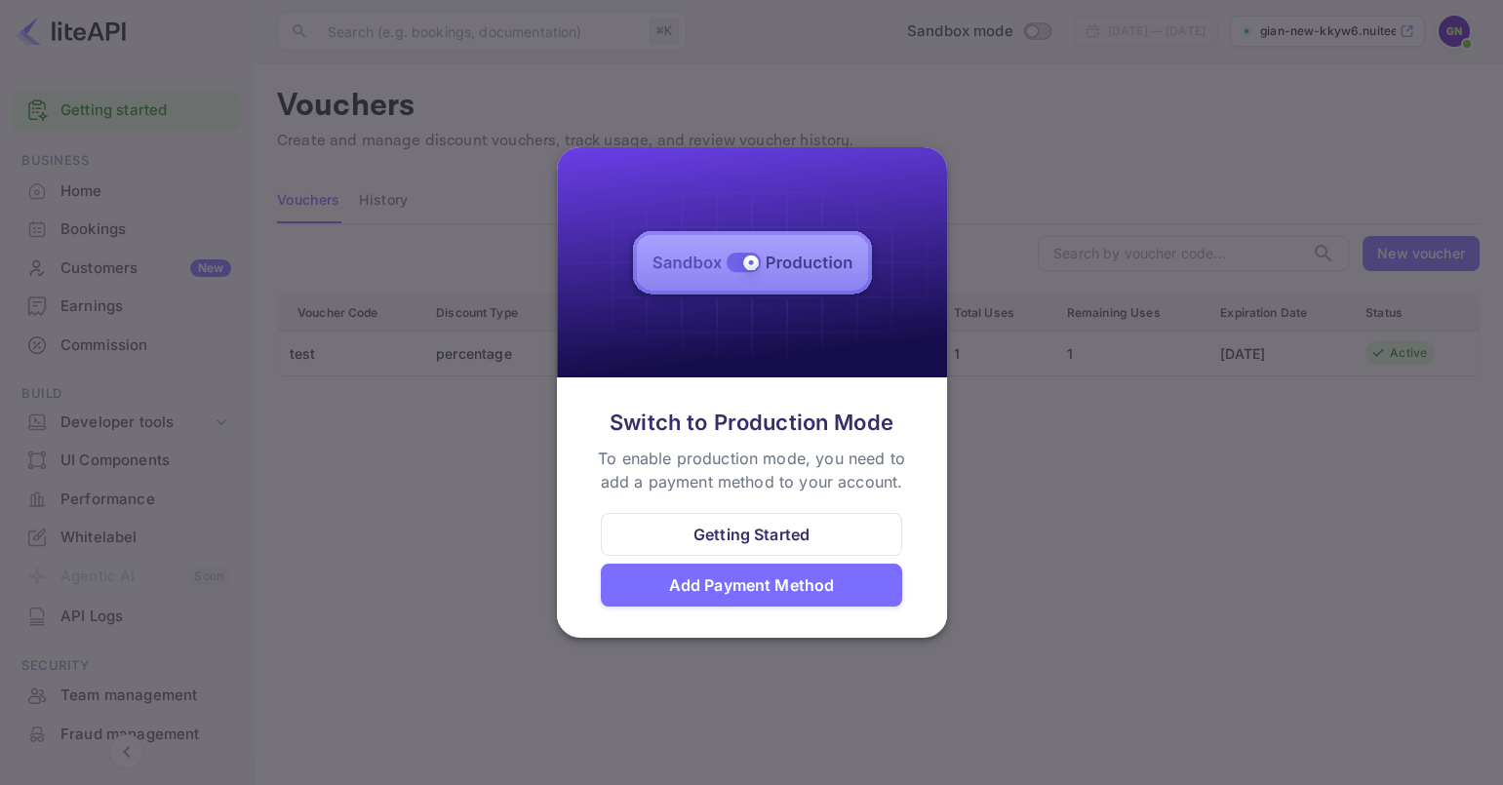
click at [691, 455] on div "To enable production mode, you need to add a payment method to your account." at bounding box center [752, 470] width 322 height 47
click at [784, 595] on div "Add Payment Method" at bounding box center [752, 585] width 166 height 23
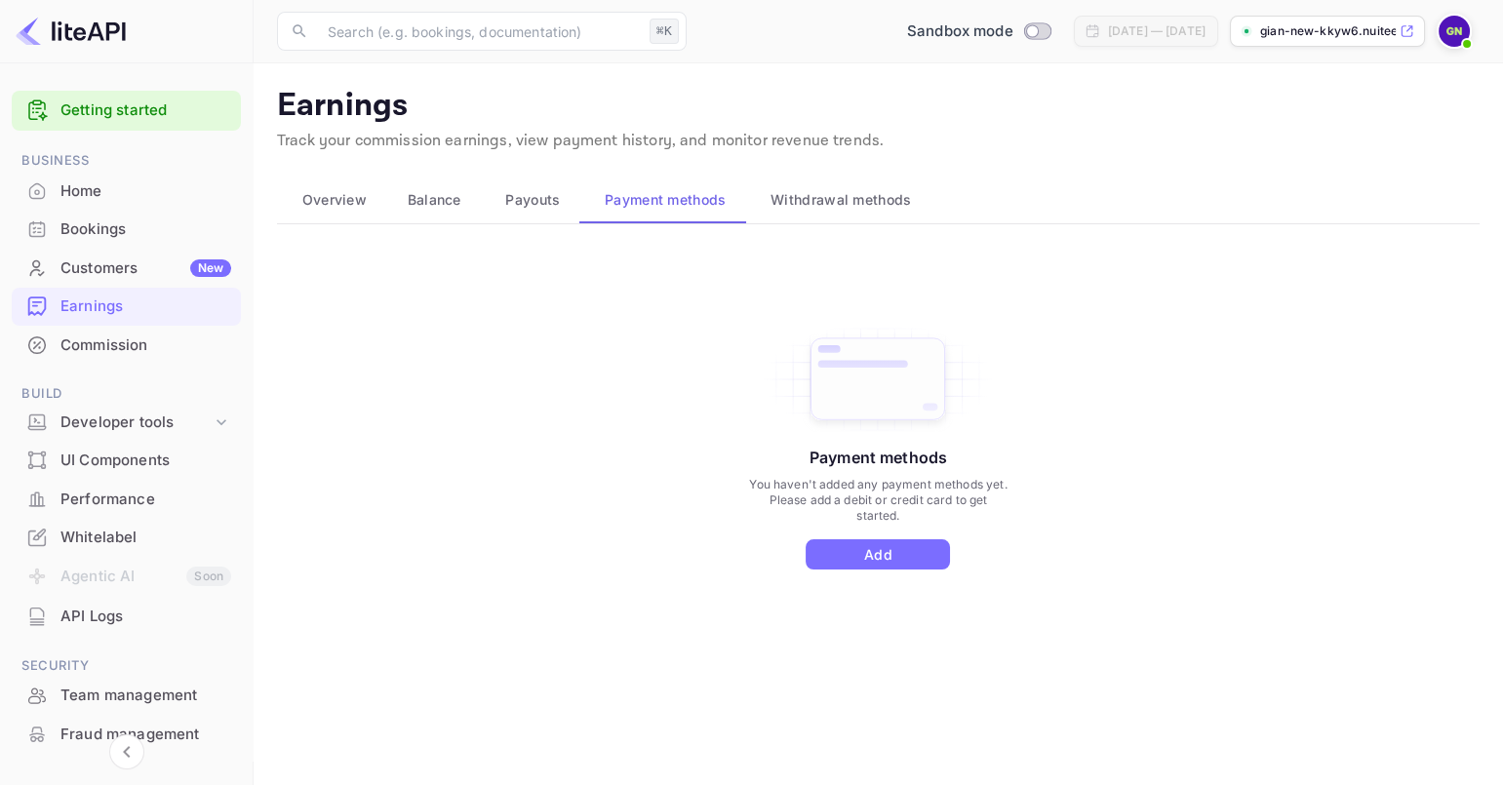
click at [1141, 391] on div "Payment methods You haven't added any payment methods yet. Please add a debit o…" at bounding box center [878, 467] width 1203 height 439
click at [418, 313] on div "Payment methods You haven't added any payment methods yet. Please add a debit o…" at bounding box center [878, 467] width 1203 height 439
click at [1458, 32] on img at bounding box center [1454, 31] width 31 height 31
click at [1161, 456] on div at bounding box center [751, 392] width 1503 height 785
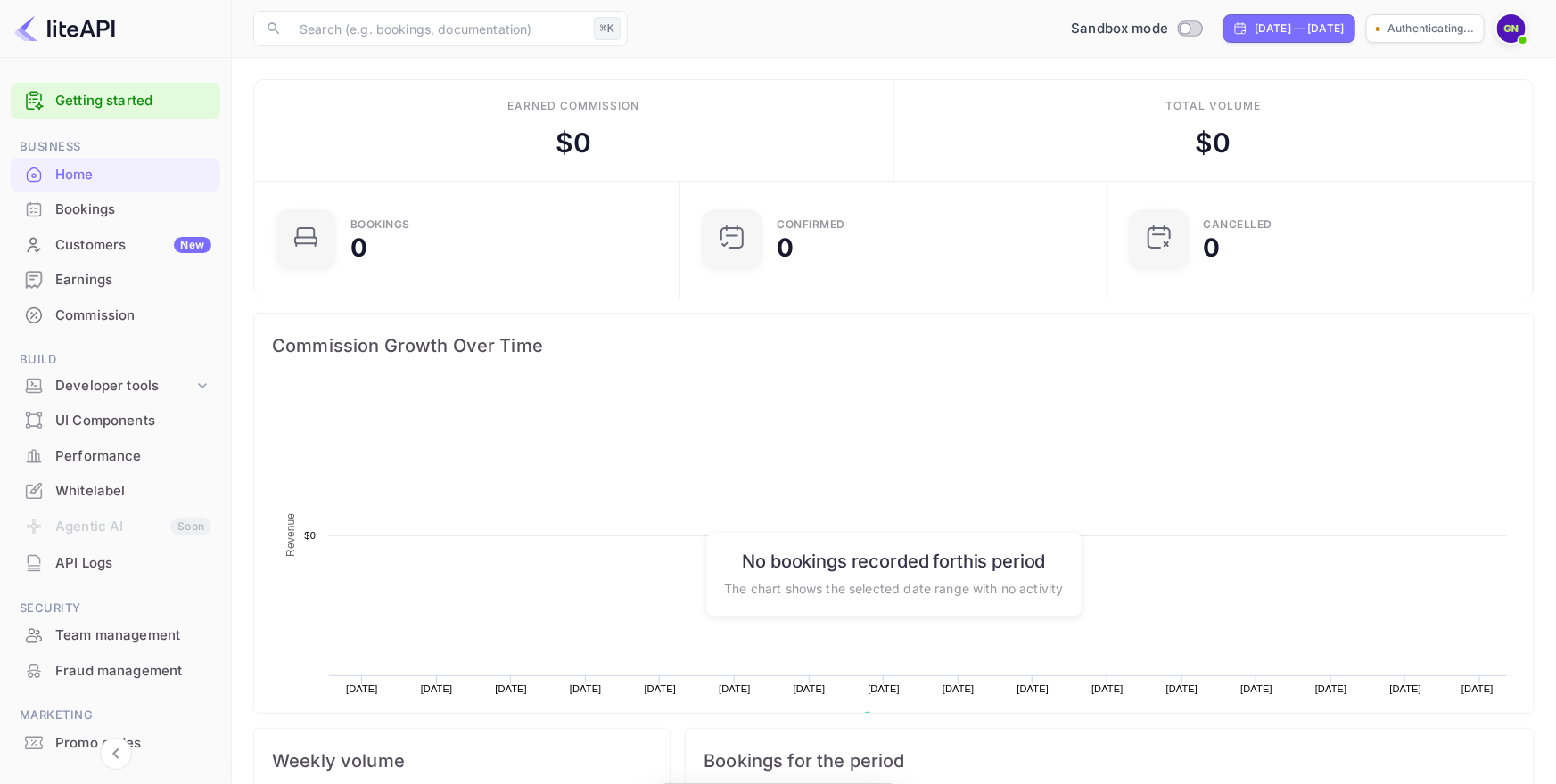
scroll to position [290, 417]
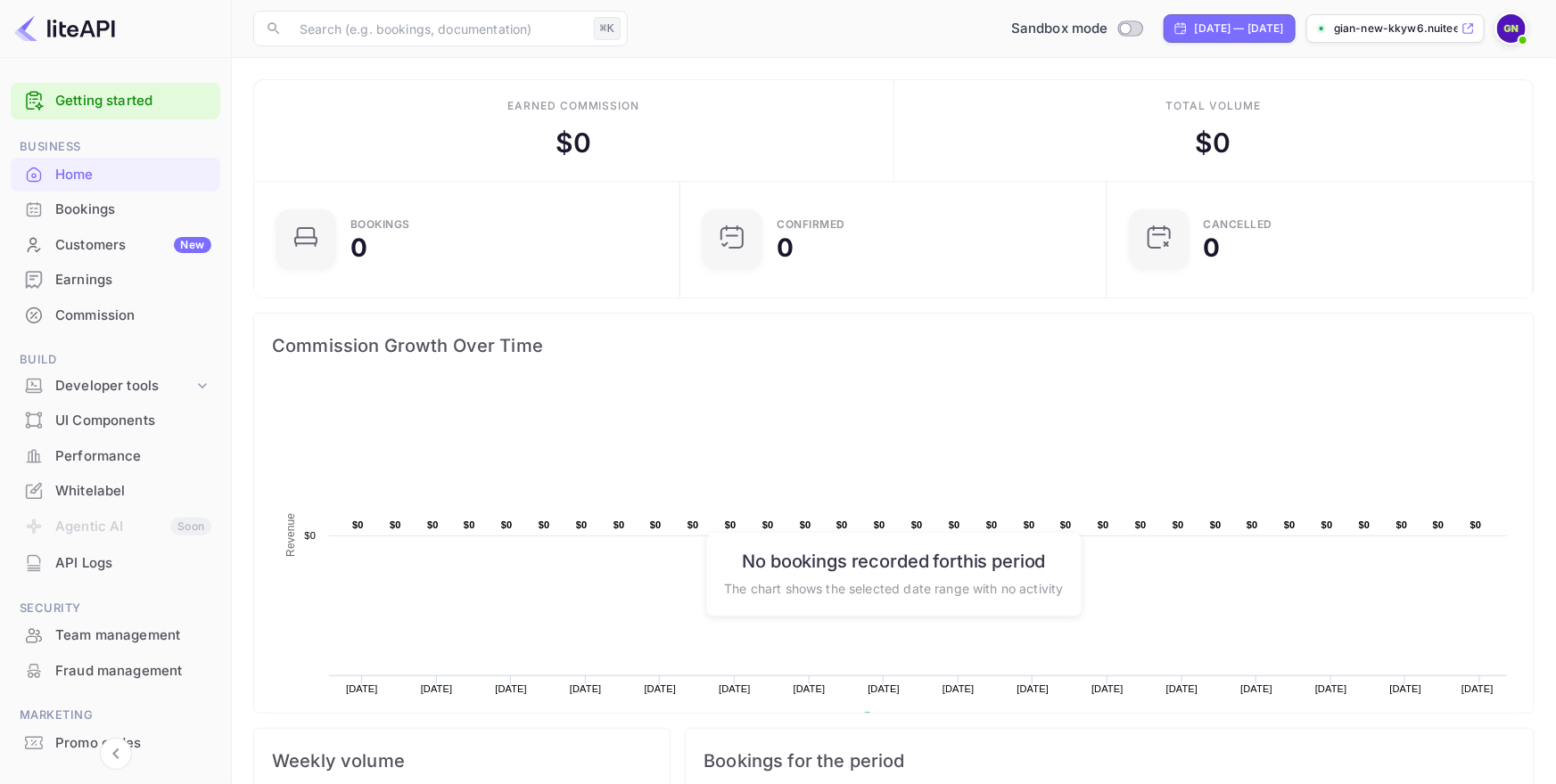
click at [74, 747] on div "Promo codes" at bounding box center [133, 744] width 156 height 20
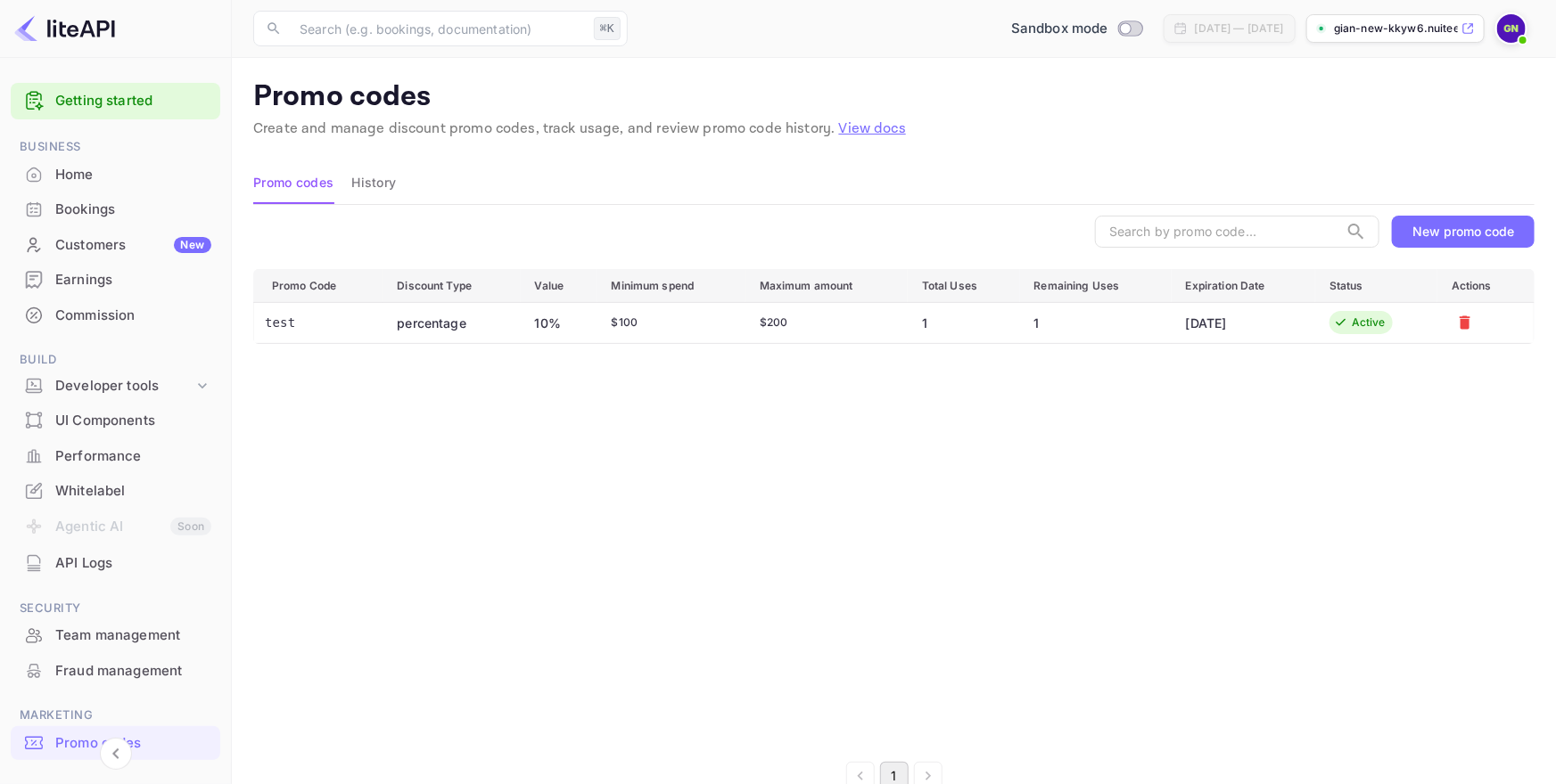
click at [1513, 238] on div "New promo code" at bounding box center [1463, 231] width 101 height 16
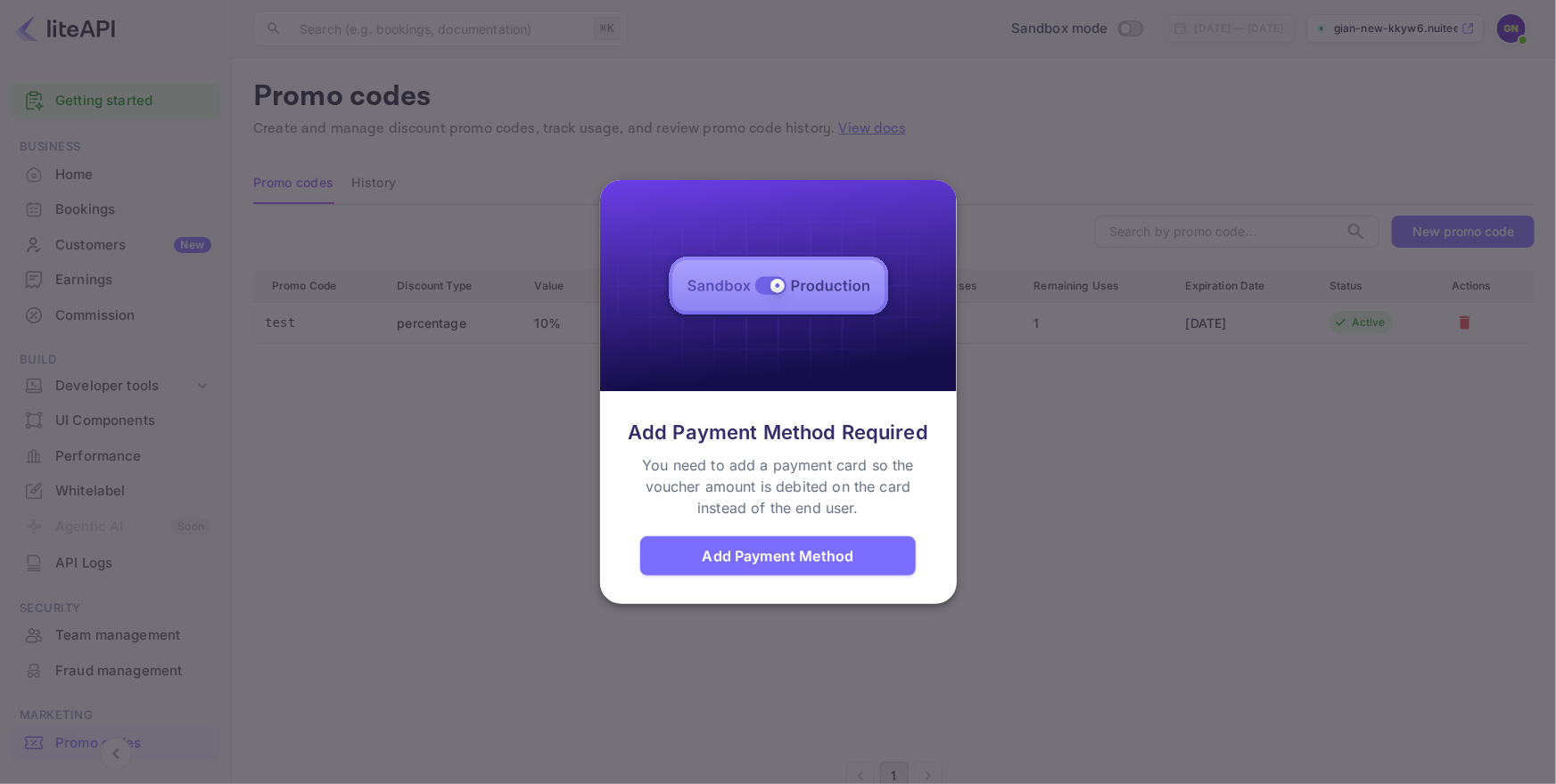
click at [1172, 537] on div at bounding box center [778, 392] width 1556 height 784
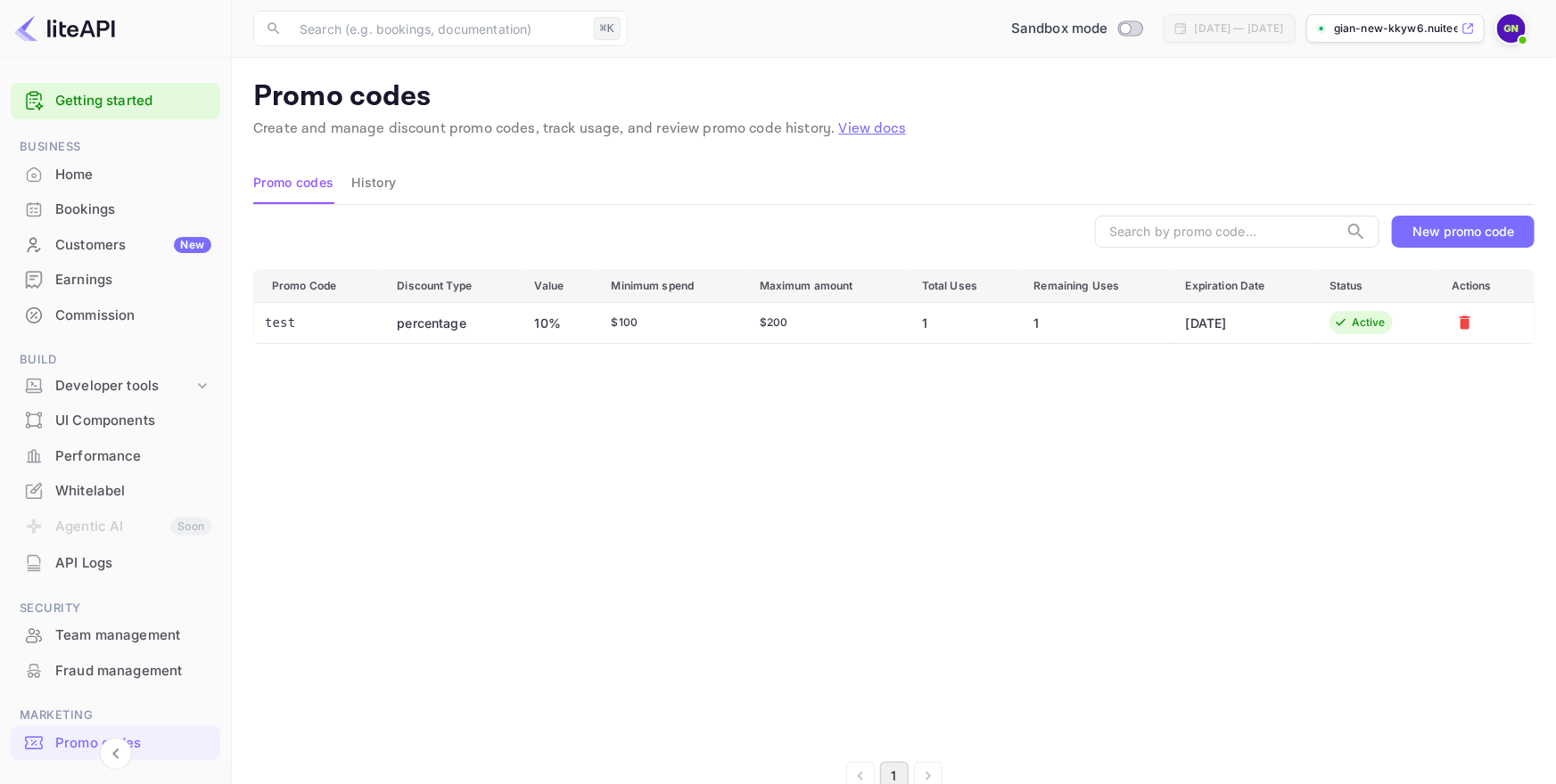
click at [1415, 237] on div "New promo code" at bounding box center [1463, 231] width 101 height 16
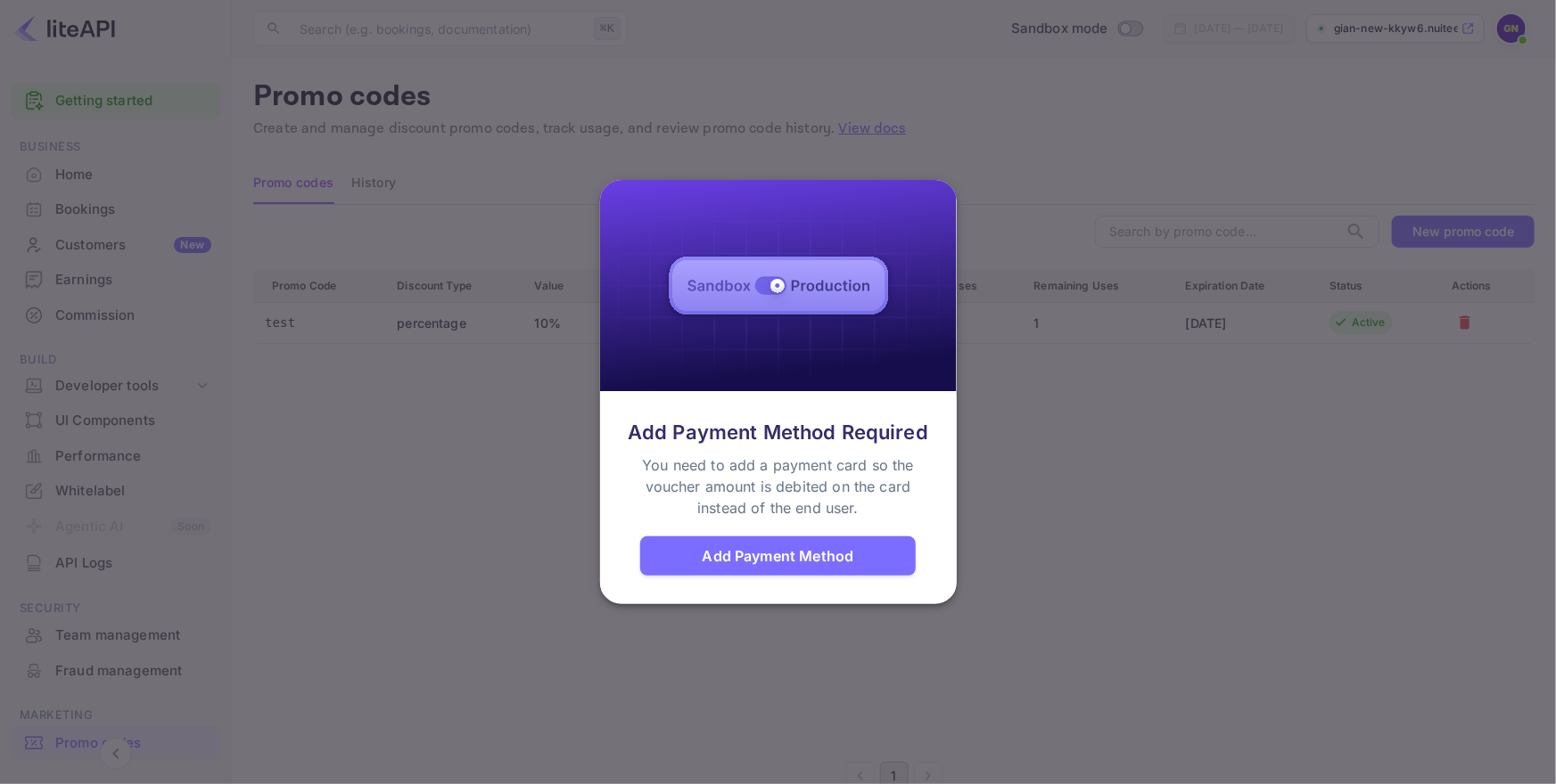
click at [823, 553] on div "Add Payment Method" at bounding box center [779, 556] width 152 height 21
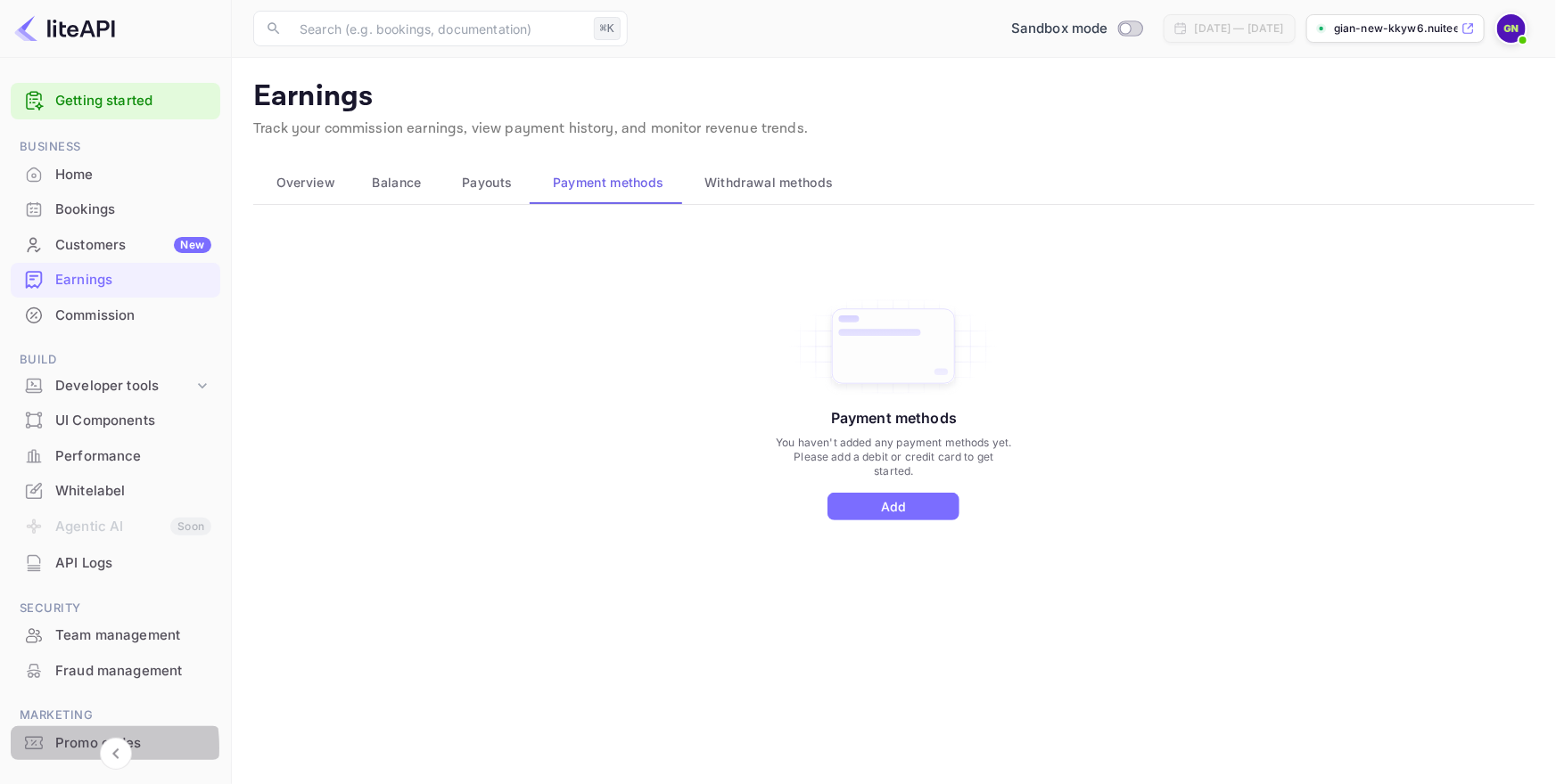
click at [53, 747] on div "Promo codes" at bounding box center [115, 744] width 209 height 35
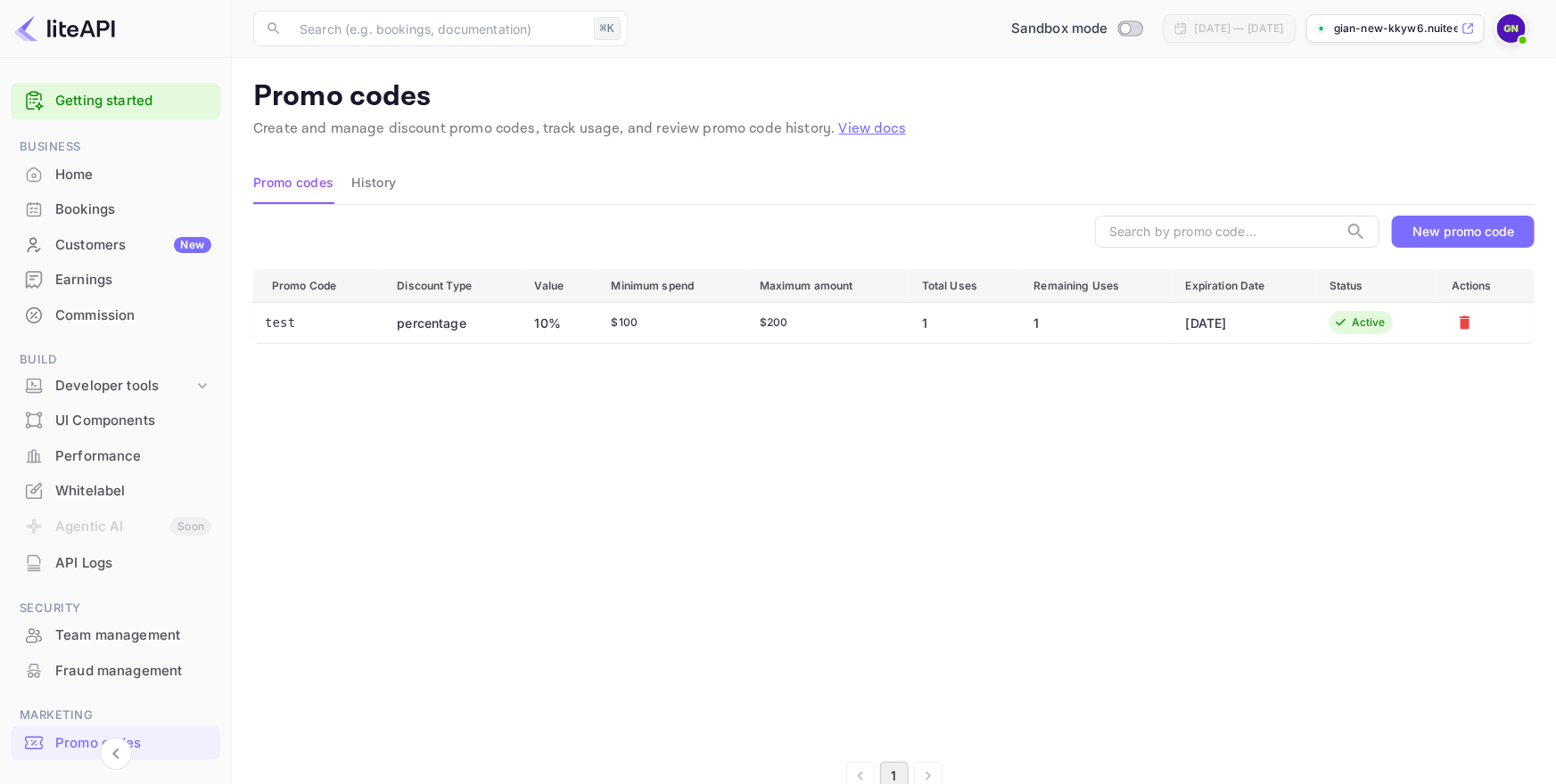
click at [752, 379] on div "Promo Code Discount Type Value Minimum spend Maximum amount Total Uses Remainin…" at bounding box center [894, 507] width 1282 height 475
